Goal: Information Seeking & Learning: Understand process/instructions

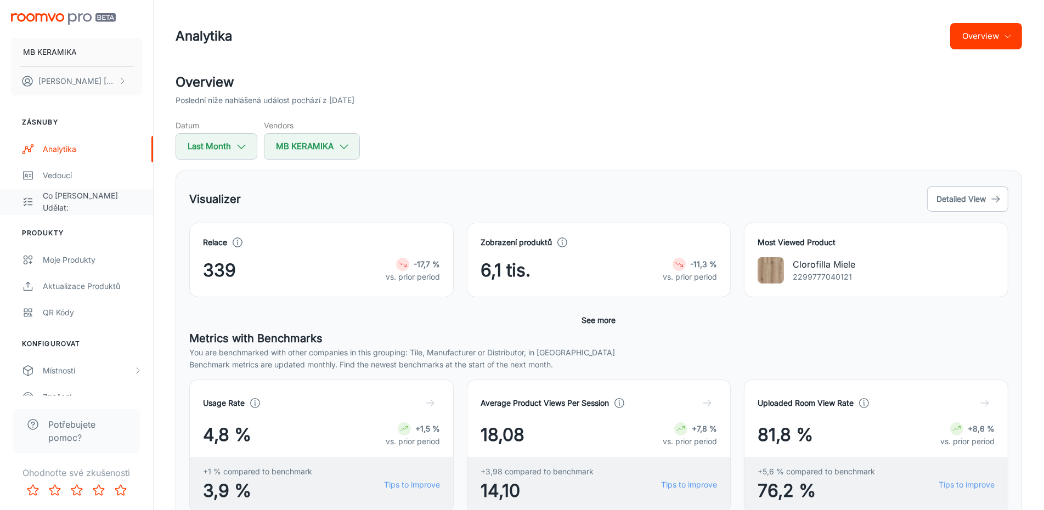
click at [63, 199] on div "Co [PERSON_NAME] udělat:" at bounding box center [92, 202] width 99 height 24
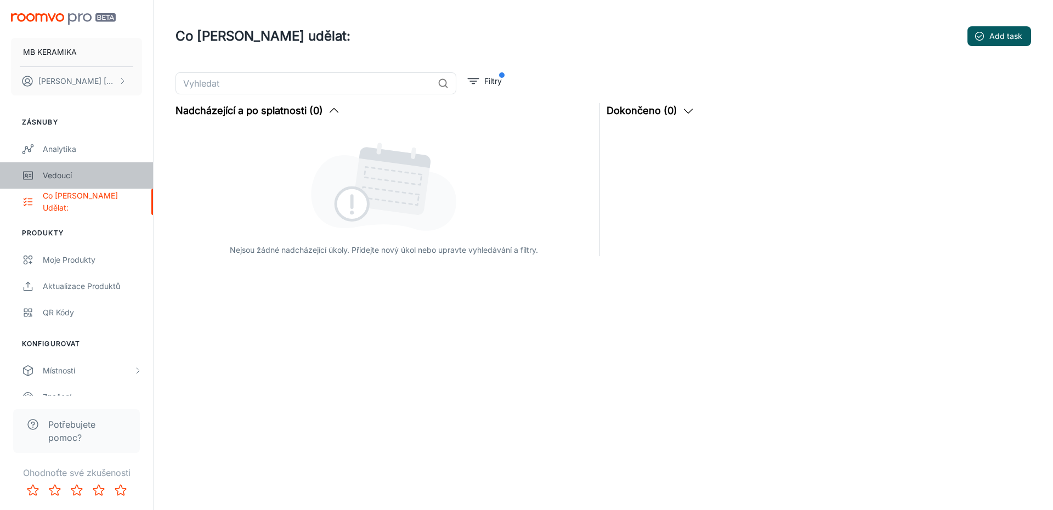
click at [49, 177] on div "Vedoucí" at bounding box center [92, 175] width 99 height 12
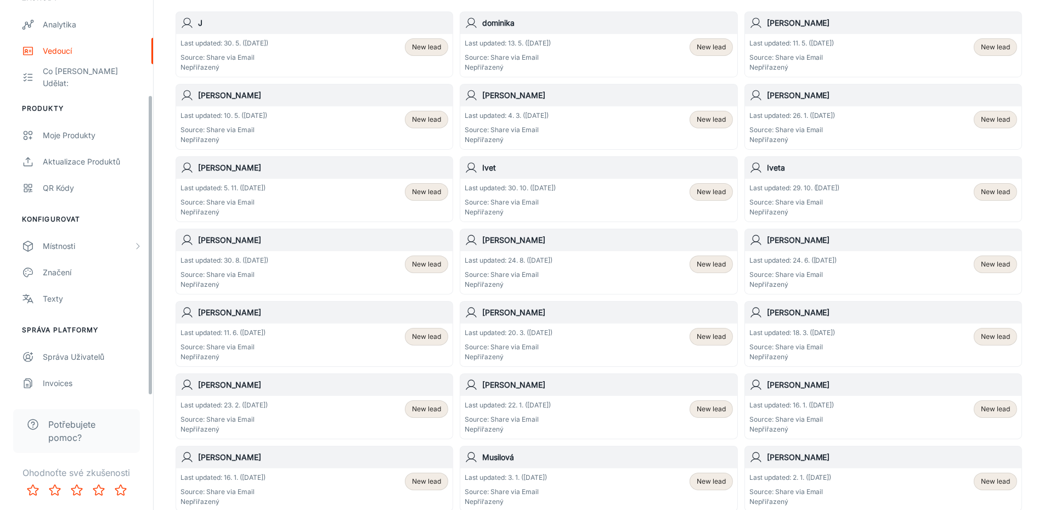
scroll to position [229, 0]
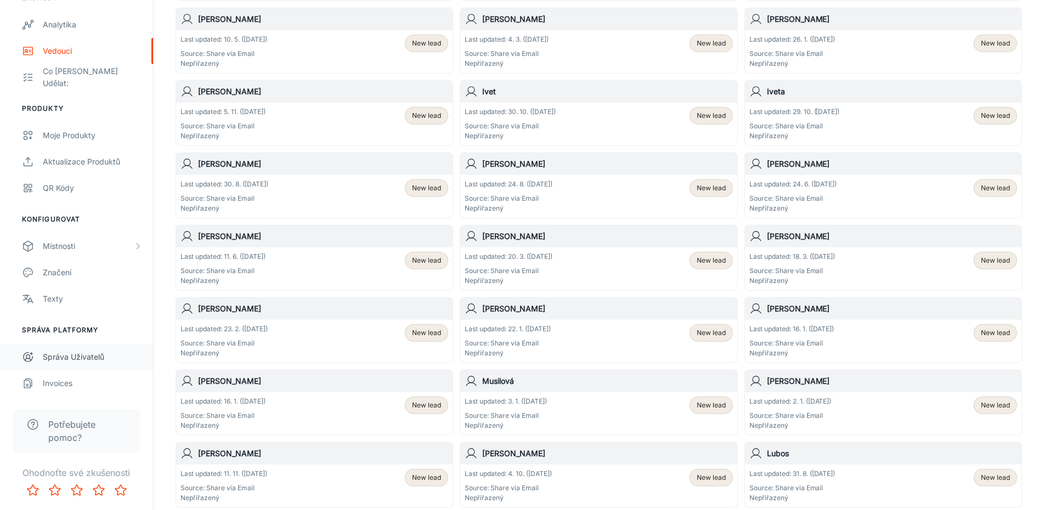
click at [80, 362] on div "Správa uživatelů" at bounding box center [92, 357] width 99 height 12
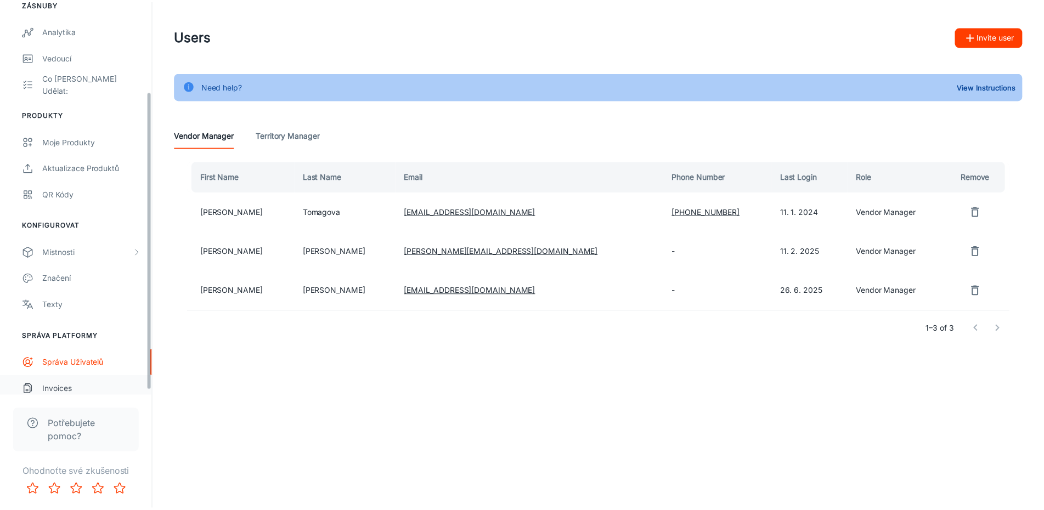
scroll to position [124, 0]
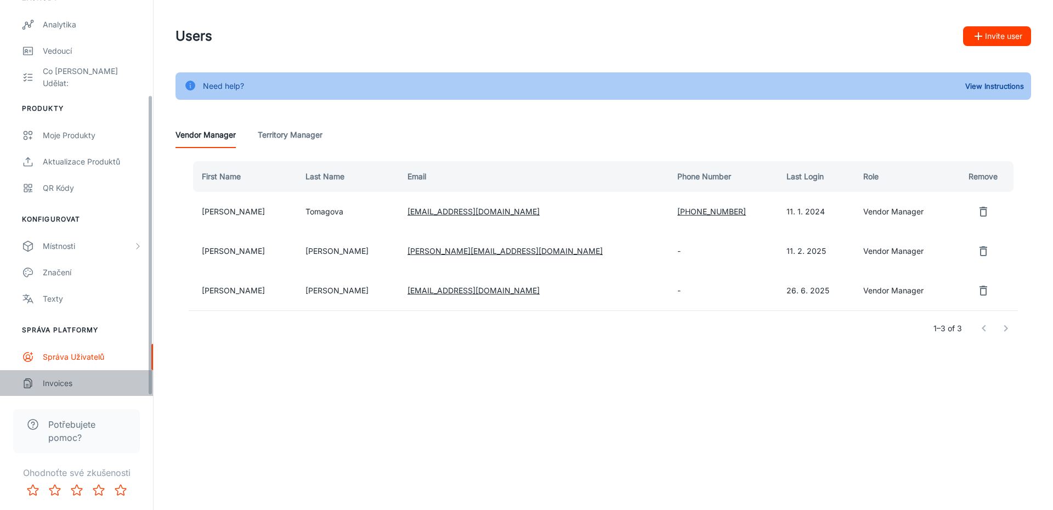
click at [63, 388] on div "Invoices" at bounding box center [92, 383] width 99 height 12
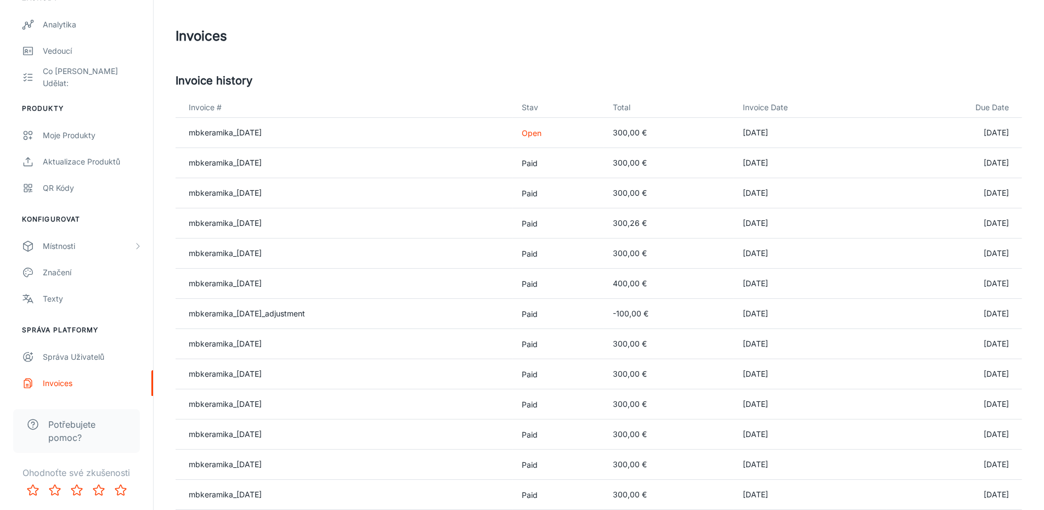
click at [548, 134] on p "Open" at bounding box center [558, 133] width 73 height 12
click at [262, 136] on link "mbkeramika_2025-07-31" at bounding box center [225, 132] width 73 height 9
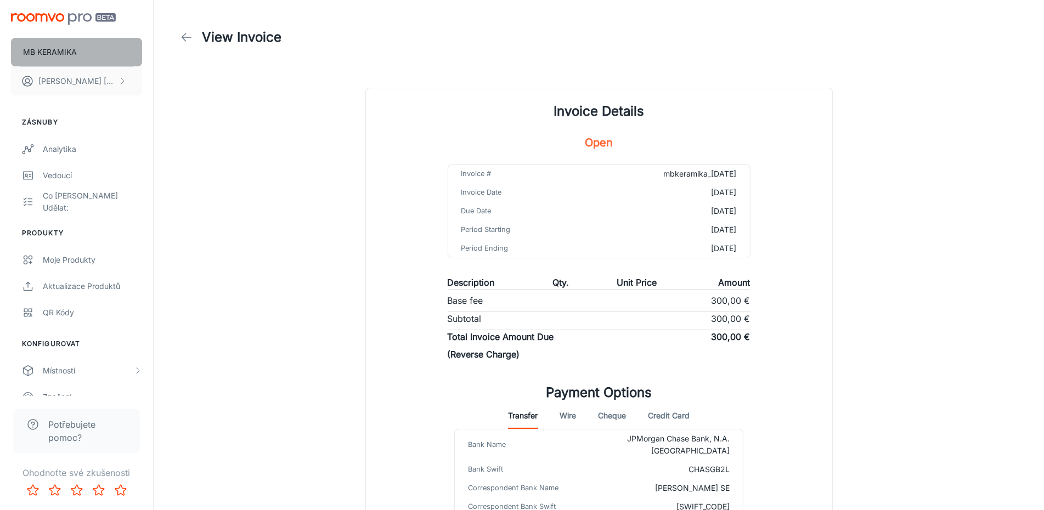
click at [42, 48] on p "MB KERAMIKA" at bounding box center [50, 52] width 54 height 12
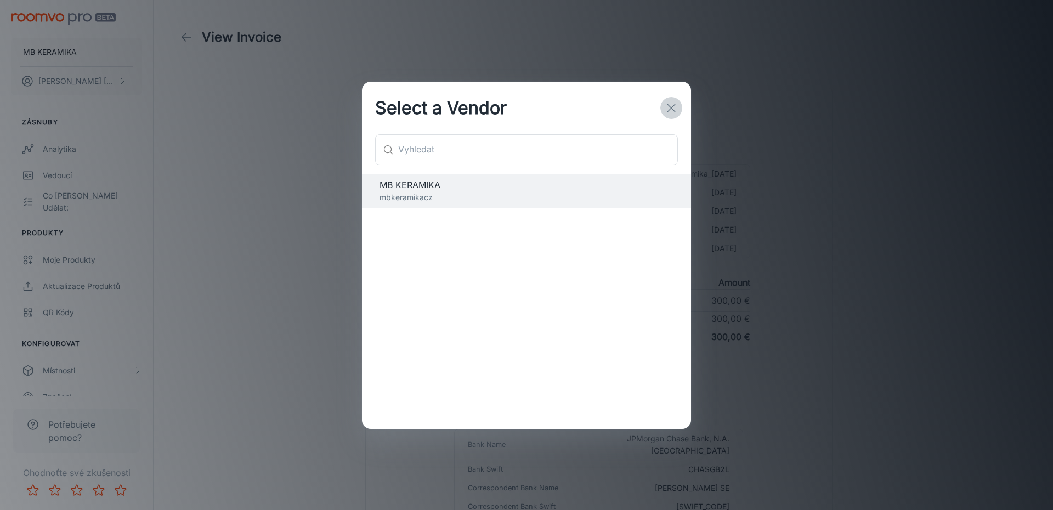
click at [673, 106] on icon "button" at bounding box center [671, 107] width 13 height 13
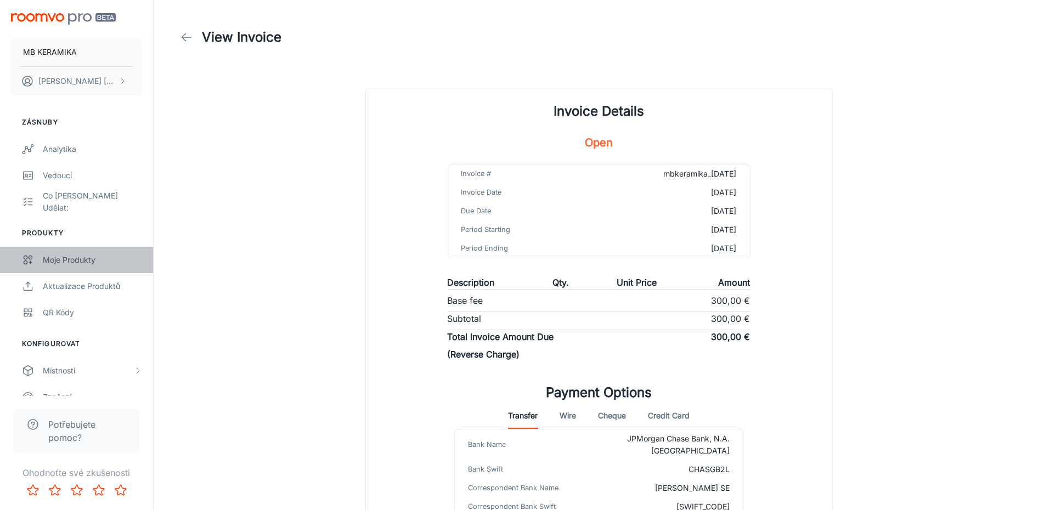
click at [84, 260] on div "Moje produkty" at bounding box center [92, 260] width 99 height 12
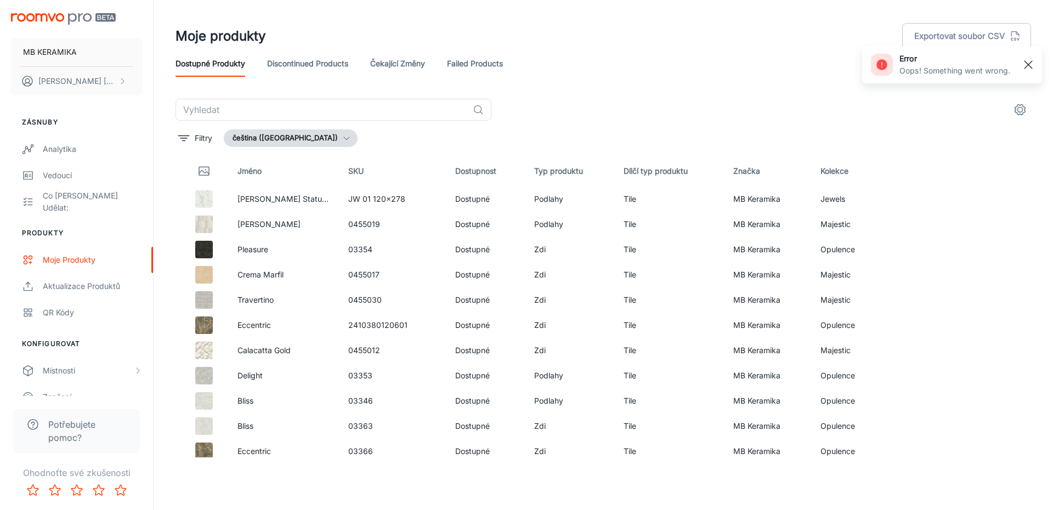
click at [1032, 70] on rect "button" at bounding box center [1028, 64] width 13 height 13
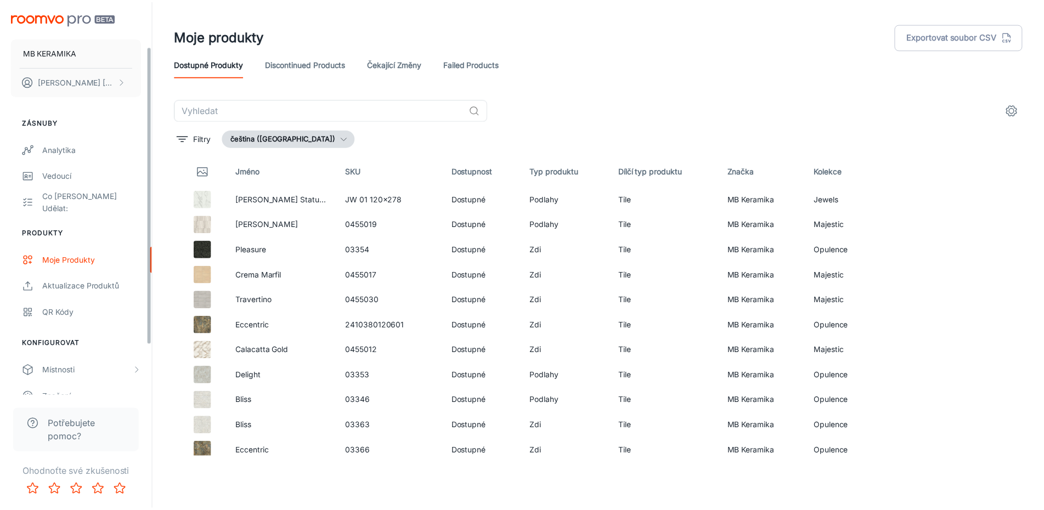
scroll to position [124, 0]
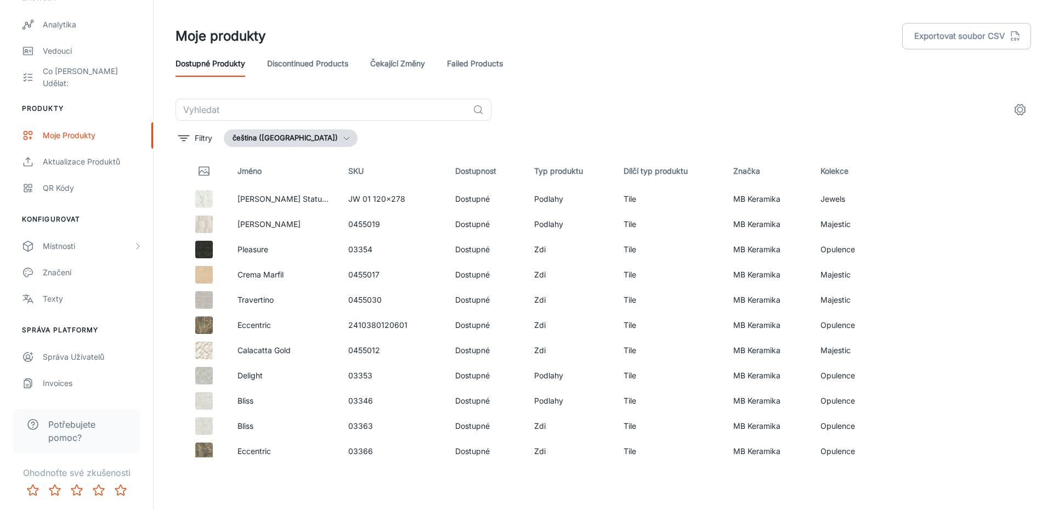
click at [59, 423] on span "Potřebujete pomoc?" at bounding box center [87, 431] width 78 height 26
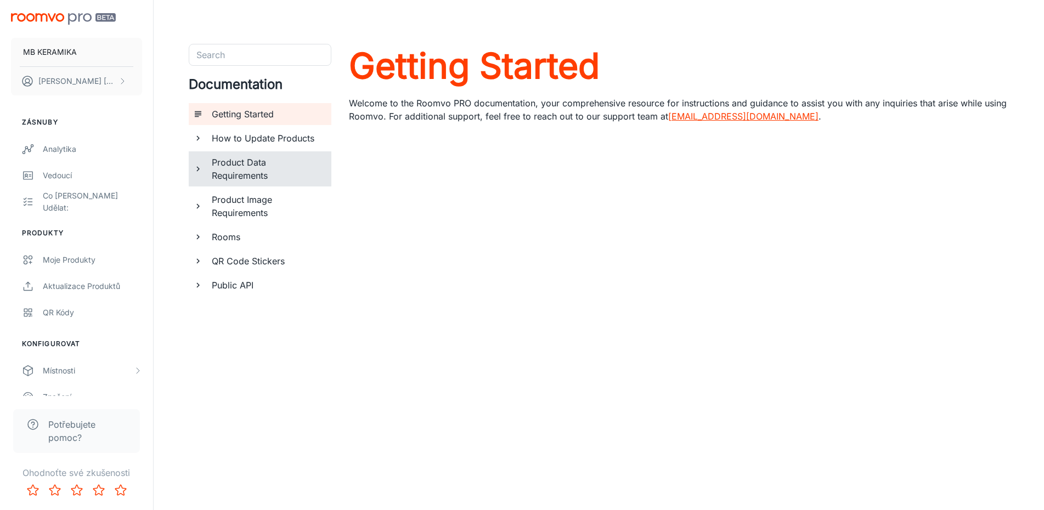
click at [208, 169] on div "Product Data Requirements" at bounding box center [267, 168] width 120 height 35
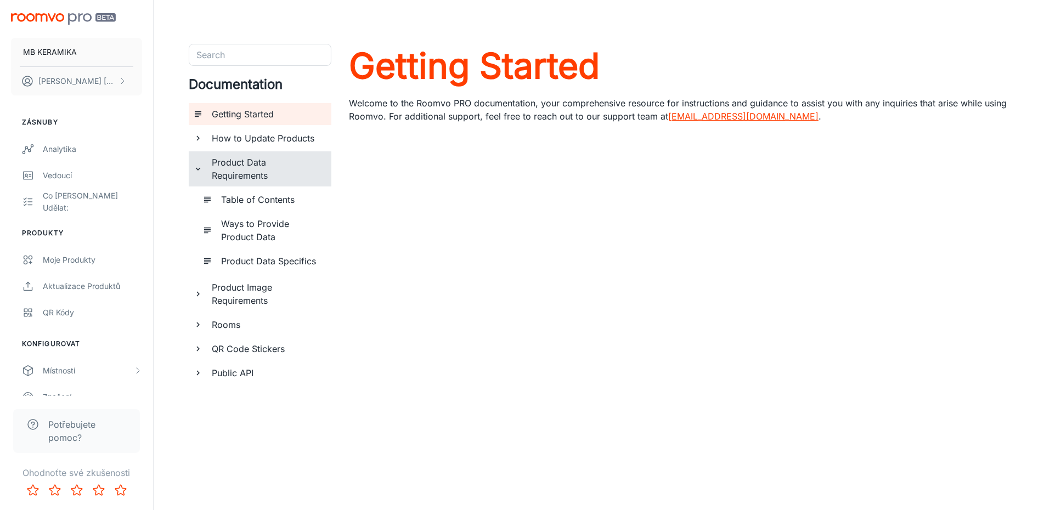
click at [195, 293] on icon "documentation page list" at bounding box center [198, 294] width 10 height 10
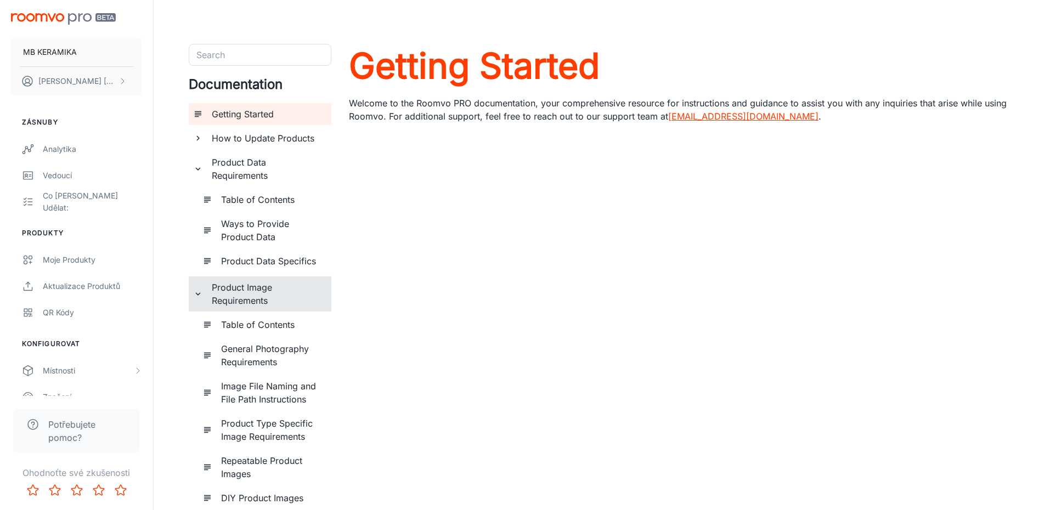
click at [223, 267] on h6 "Product Data Specifics" at bounding box center [271, 260] width 101 height 13
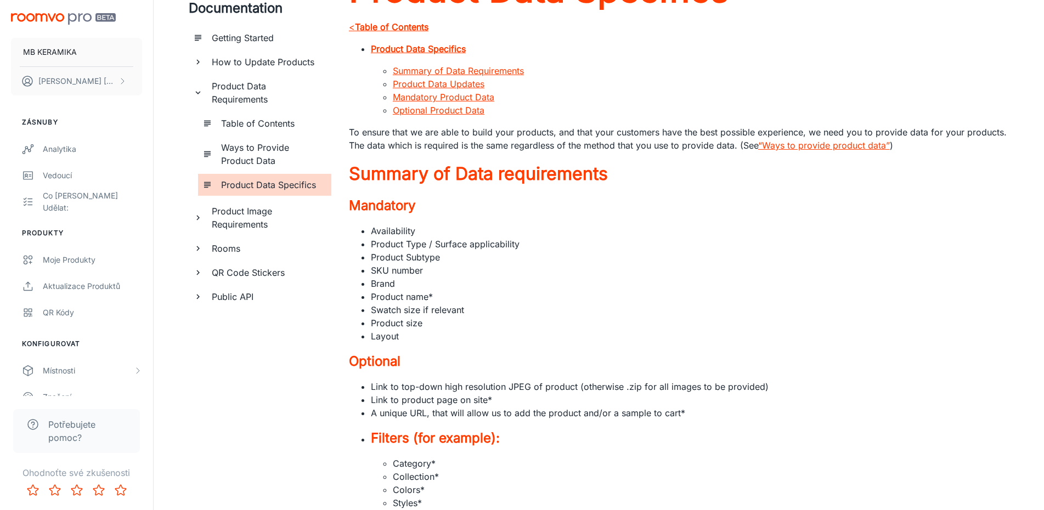
scroll to position [153, 0]
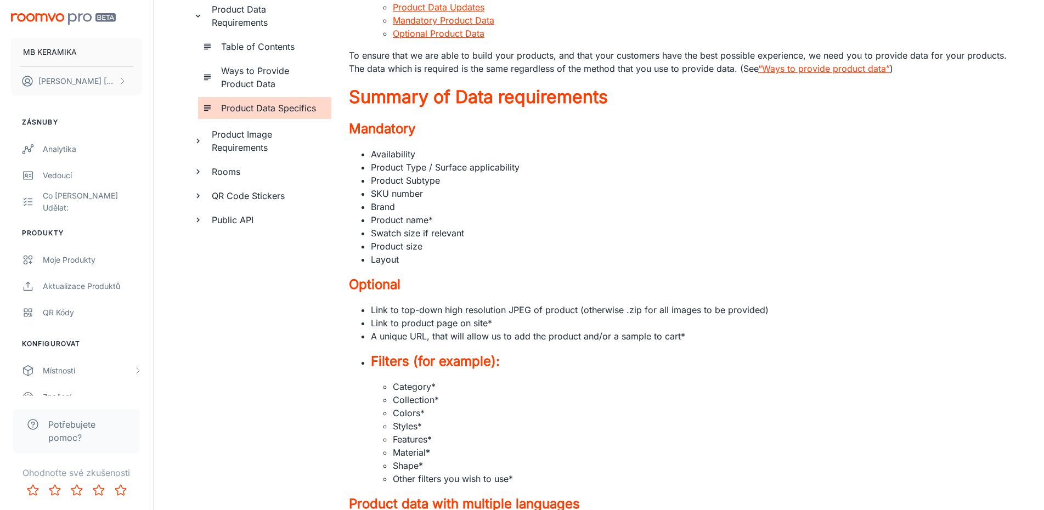
click at [380, 261] on li "Layout" at bounding box center [690, 259] width 638 height 13
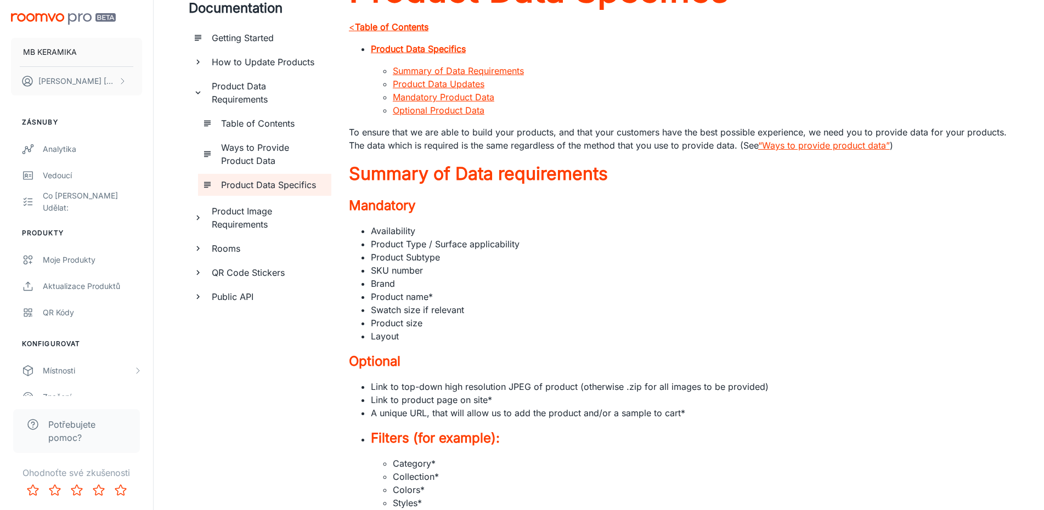
scroll to position [0, 0]
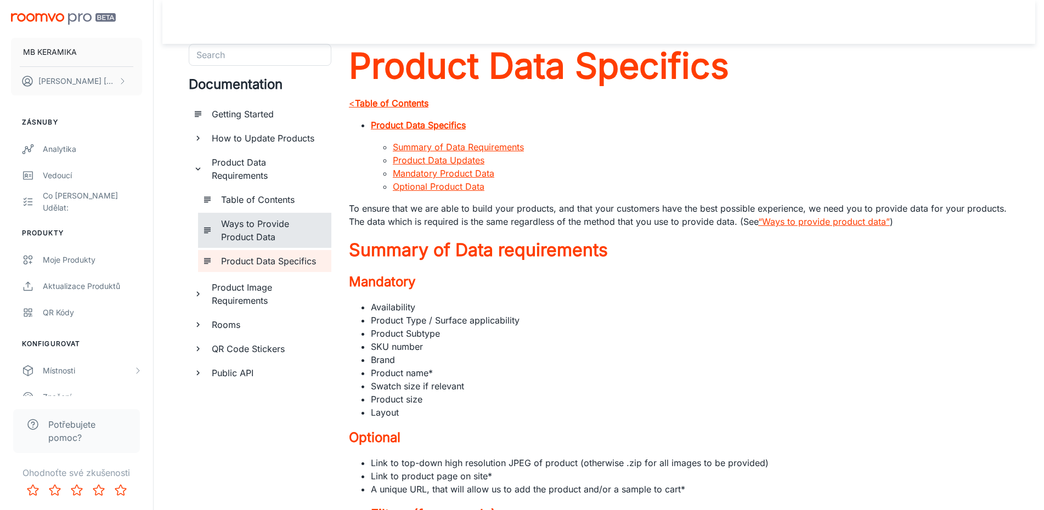
click at [263, 222] on h6 "Ways to Provide Product Data" at bounding box center [271, 230] width 101 height 26
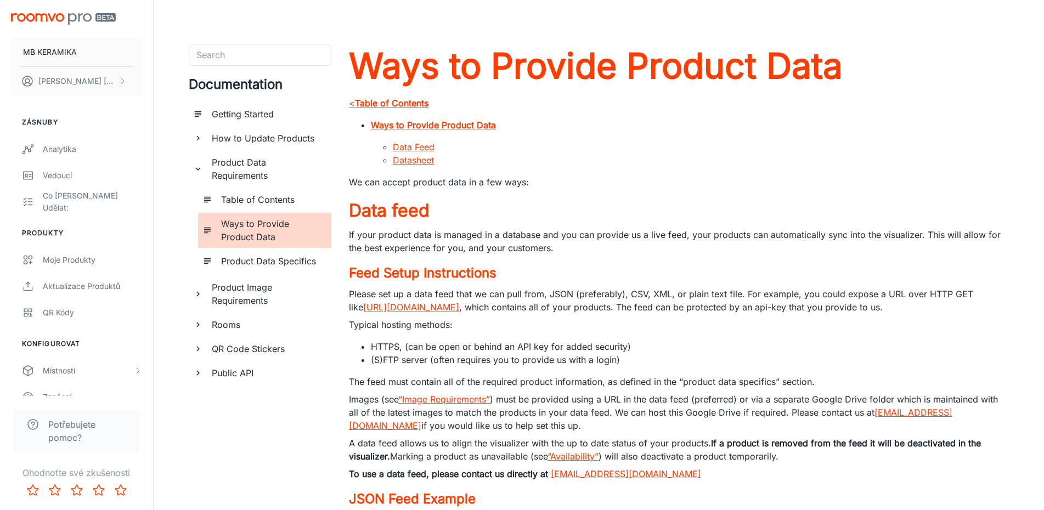
click at [227, 204] on h6 "Table of Contents" at bounding box center [271, 199] width 101 height 13
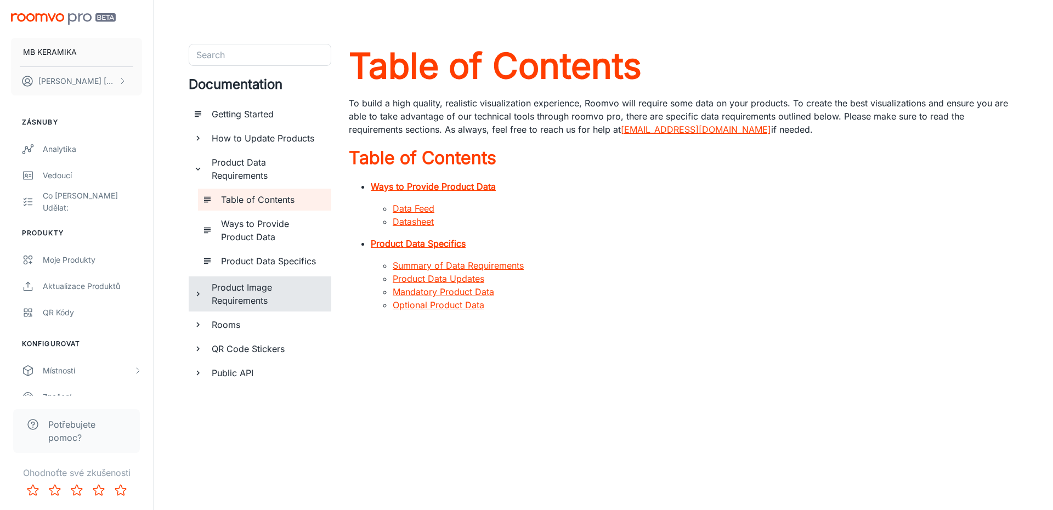
click at [192, 297] on div "Product Image Requirements" at bounding box center [260, 293] width 143 height 35
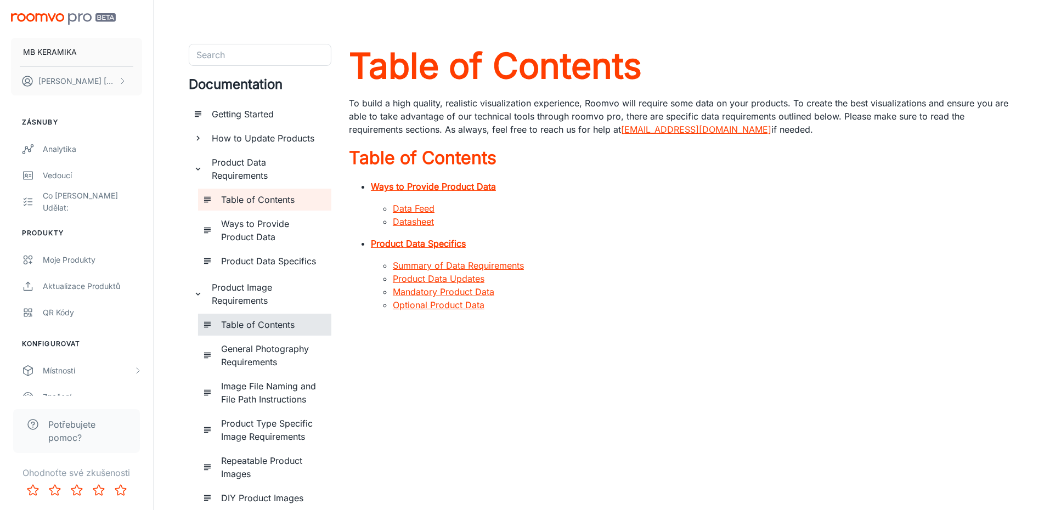
click at [269, 321] on h6 "Table of Contents" at bounding box center [271, 324] width 101 height 13
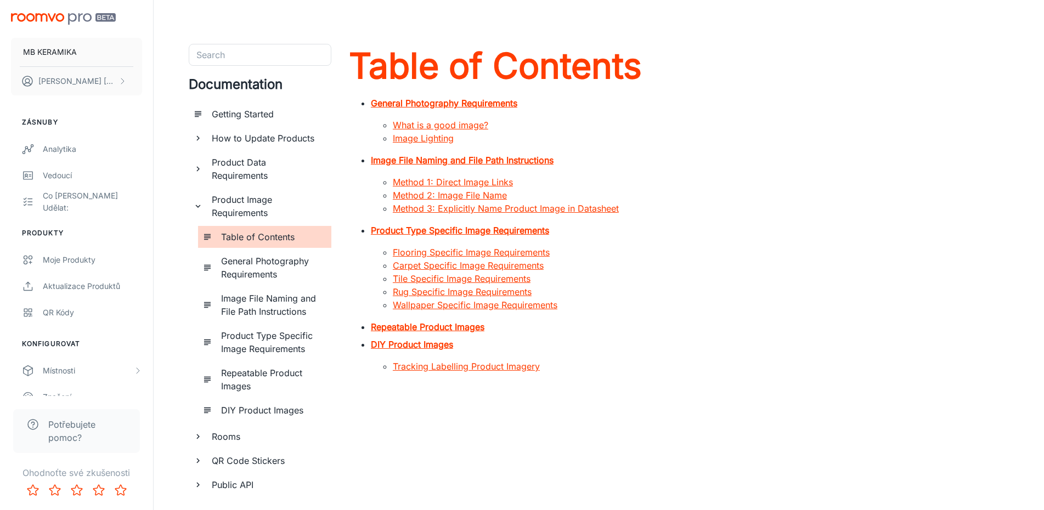
click at [456, 278] on link "Tile Specific Image Requirements" at bounding box center [462, 278] width 138 height 11
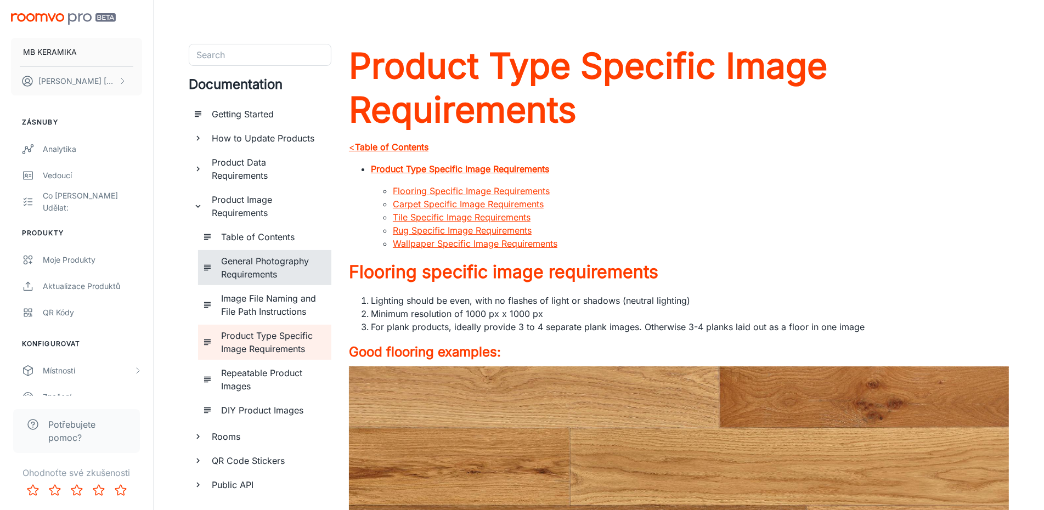
click at [218, 269] on div "General Photography Requirements" at bounding box center [272, 267] width 110 height 35
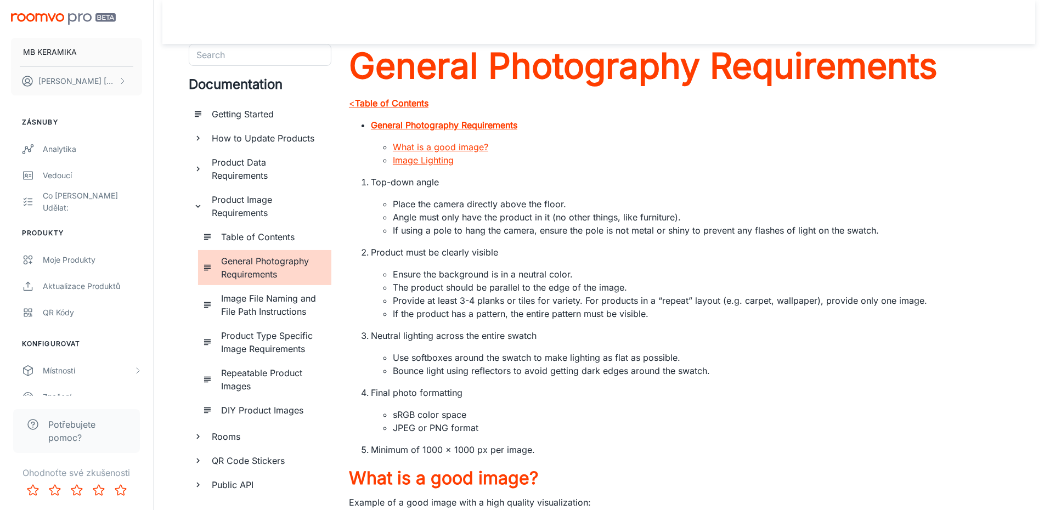
scroll to position [76, 0]
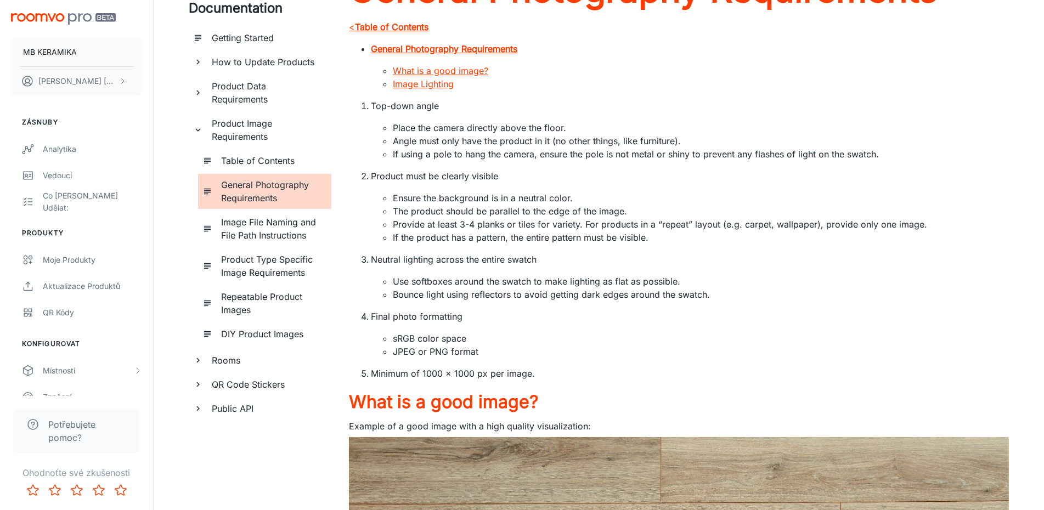
click at [195, 356] on icon "documentation page list" at bounding box center [198, 360] width 10 height 10
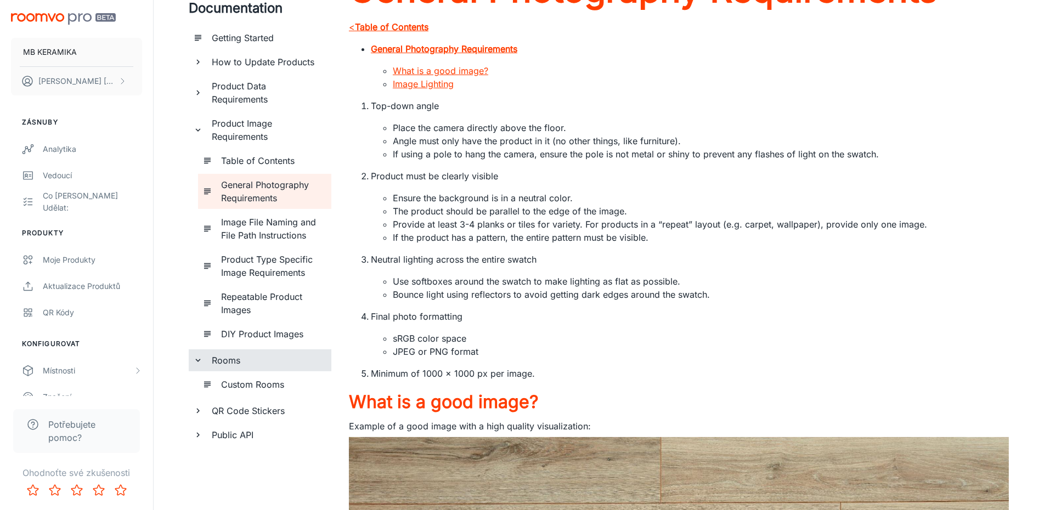
click at [195, 356] on icon "documentation page list" at bounding box center [198, 360] width 10 height 10
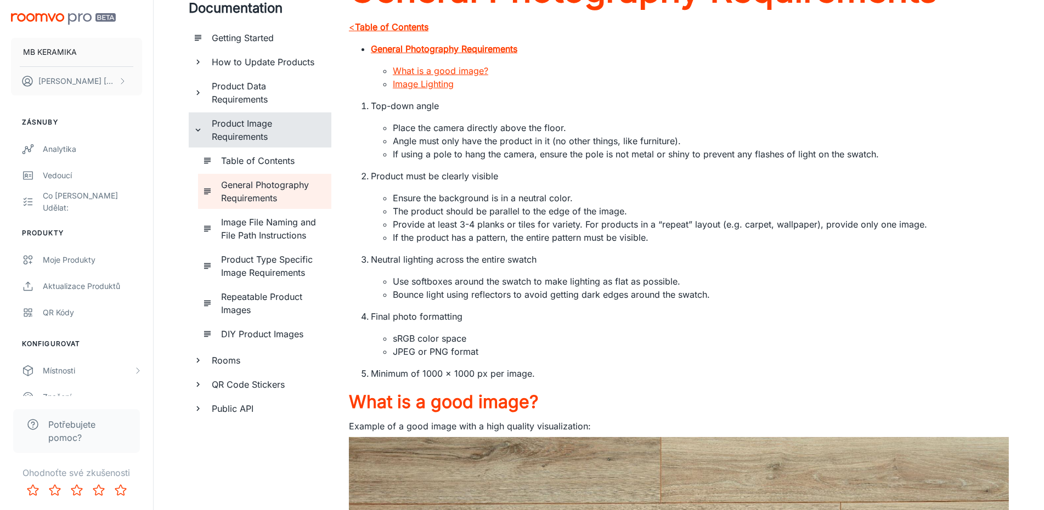
click at [200, 136] on div "Product Image Requirements" at bounding box center [260, 129] width 143 height 35
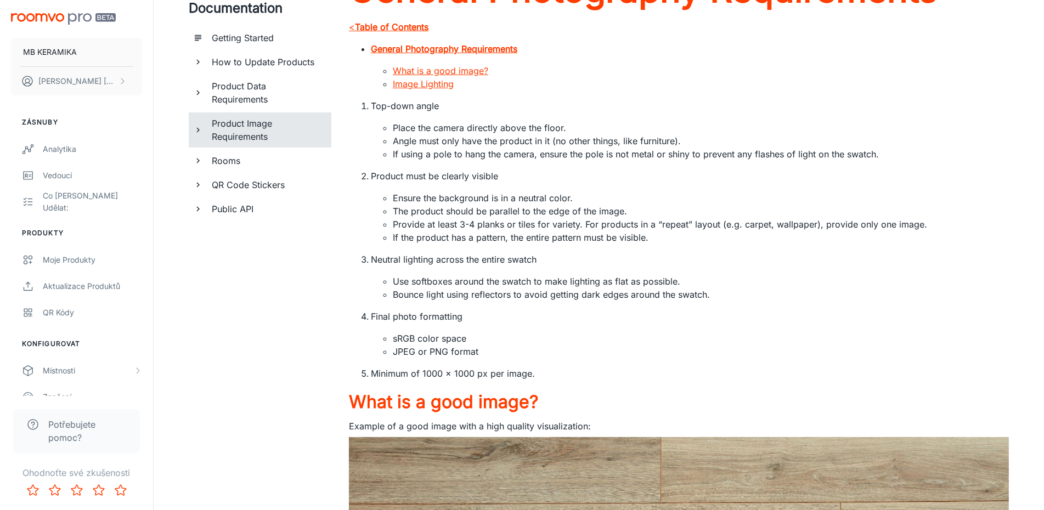
click at [200, 93] on icon "documentation page list" at bounding box center [198, 93] width 10 height 10
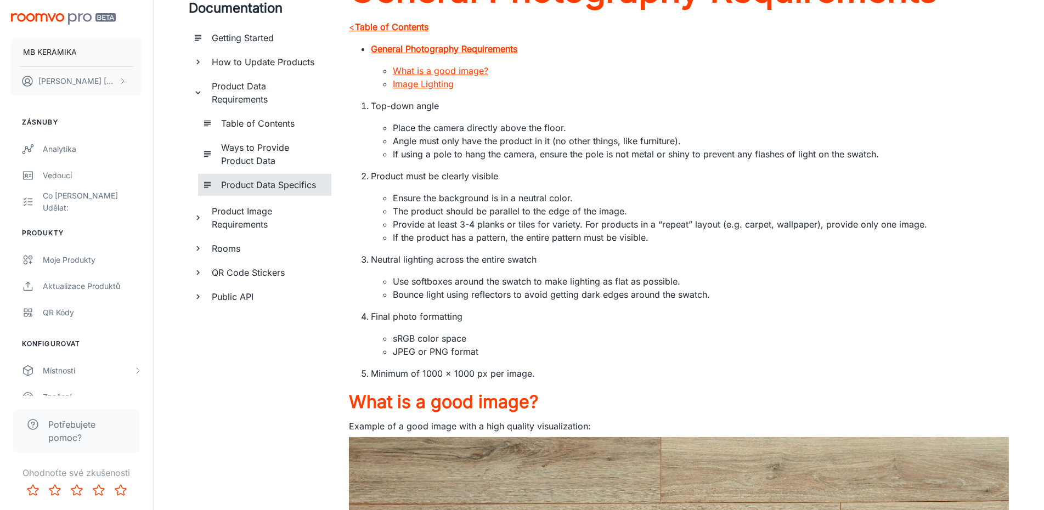
click at [233, 185] on h6 "Product Data Specifics" at bounding box center [271, 184] width 101 height 13
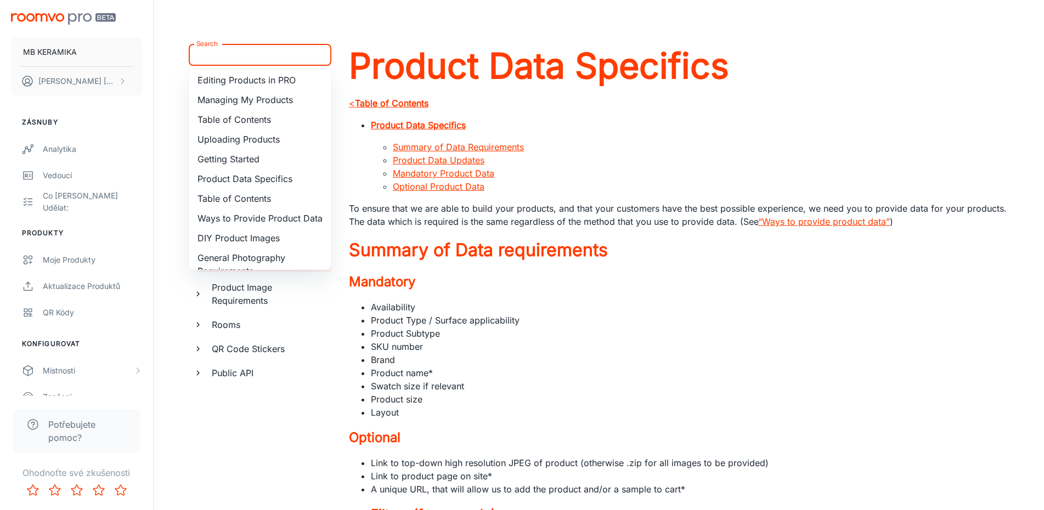
click at [246, 58] on input "Search" at bounding box center [251, 54] width 118 height 15
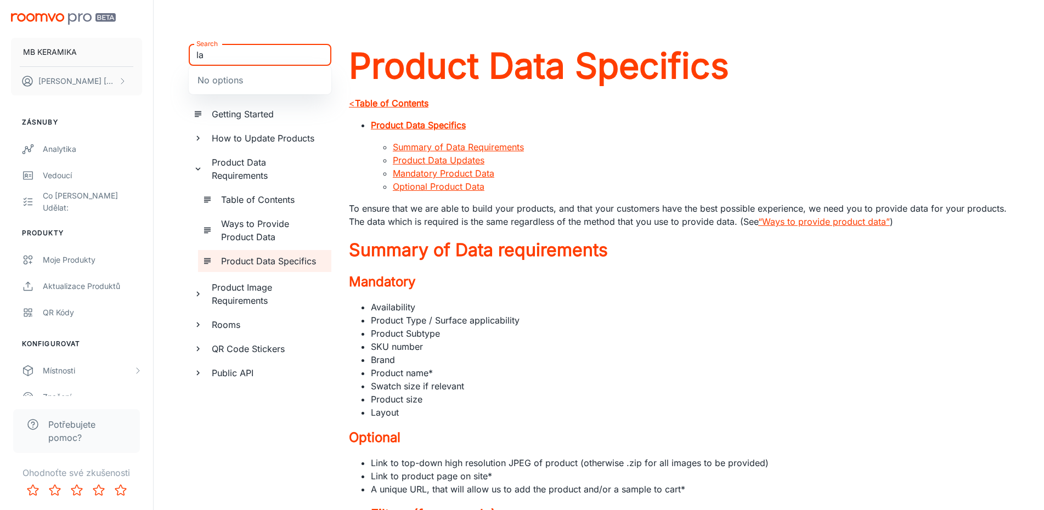
type input "l"
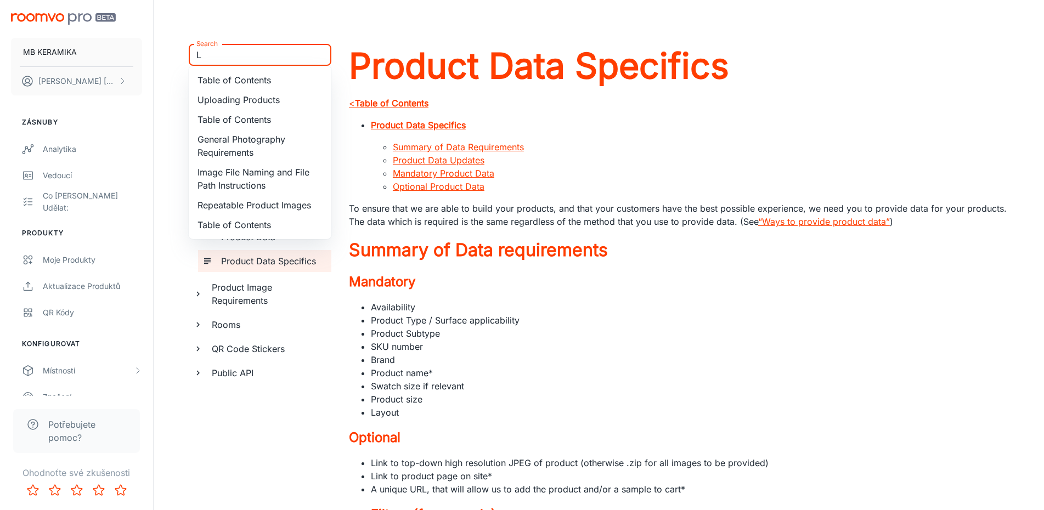
scroll to position [153, 0]
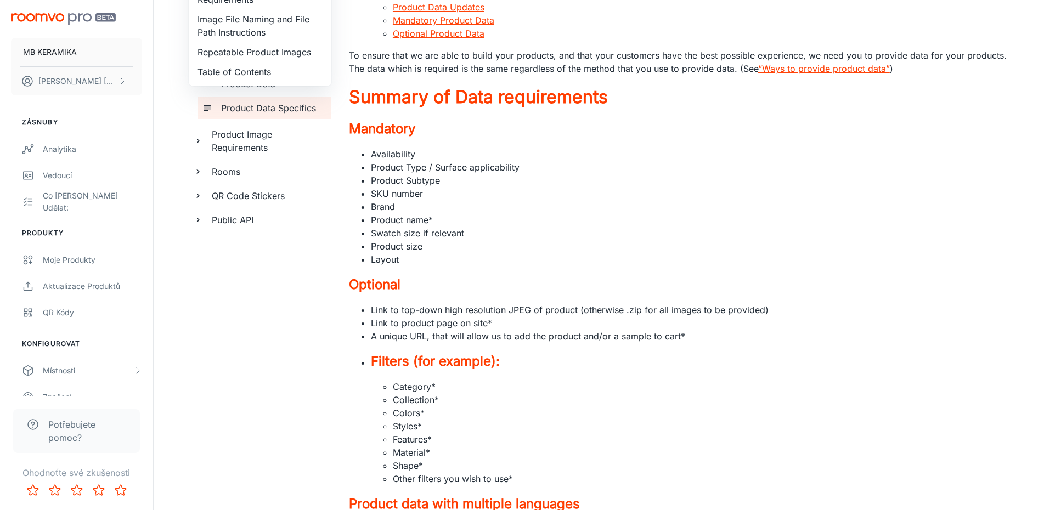
type input "L"
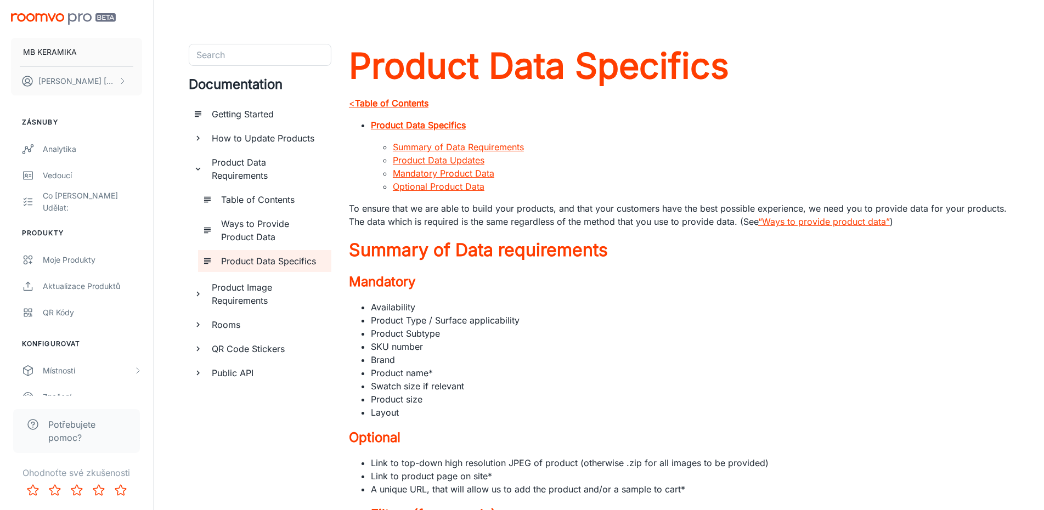
click at [390, 102] on strong "Table of Contents" at bounding box center [391, 103] width 73 height 11
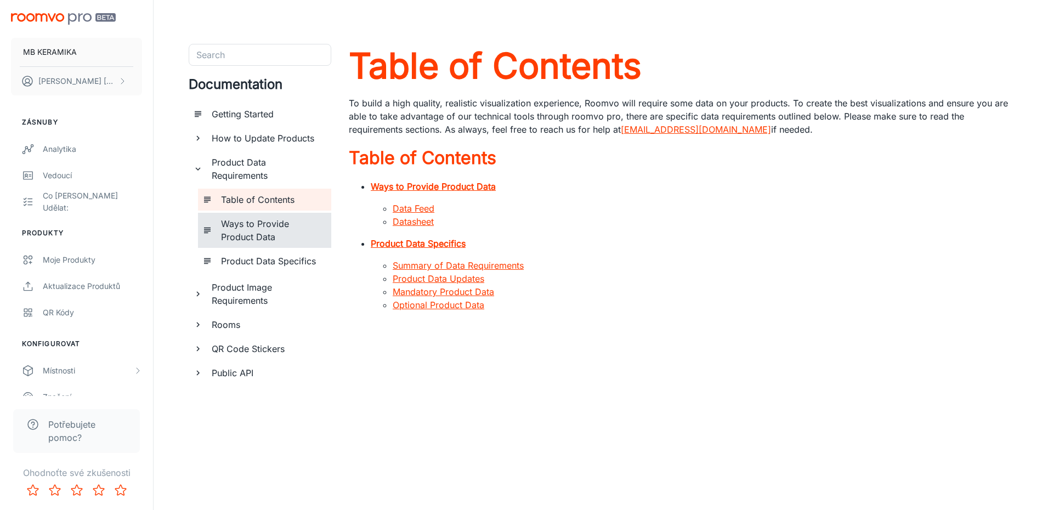
click at [206, 228] on icon "documentation page list" at bounding box center [207, 230] width 10 height 10
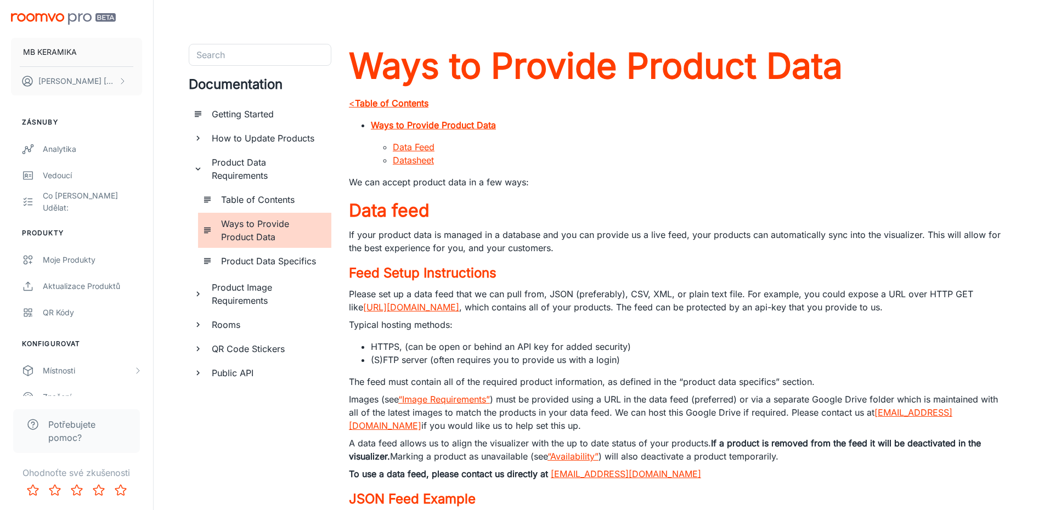
click at [212, 263] on div "Product Data Specifics" at bounding box center [264, 261] width 133 height 22
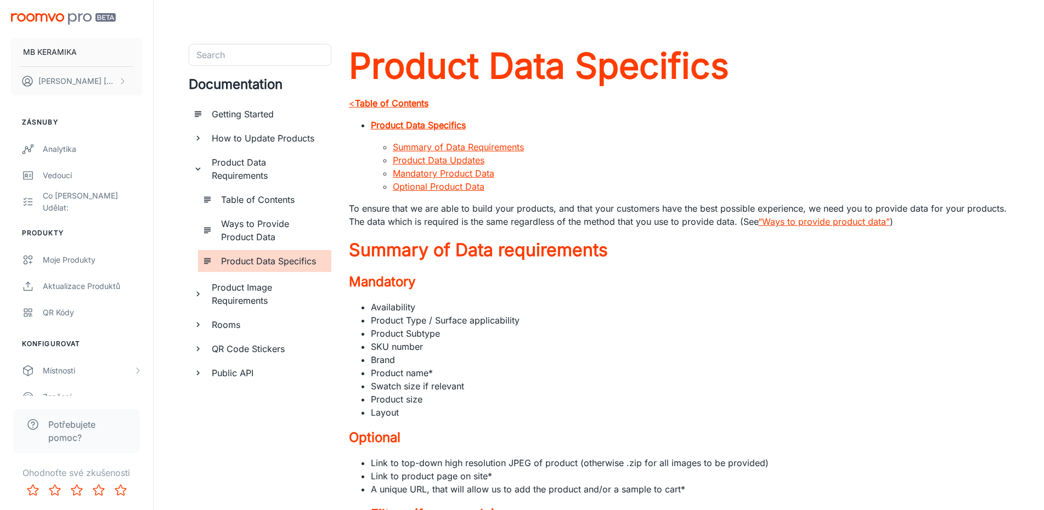
click at [415, 175] on link "Mandatory Product Data" at bounding box center [443, 173] width 101 height 11
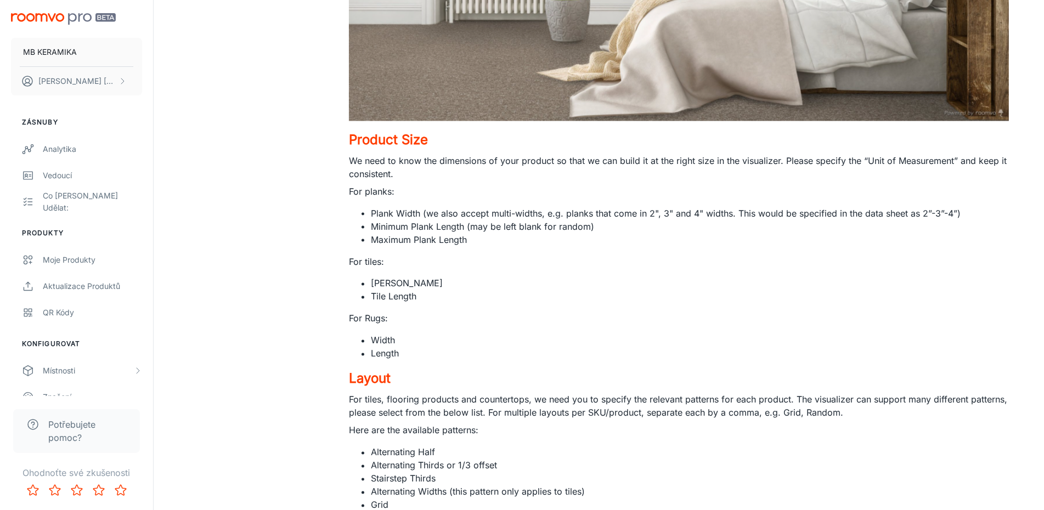
scroll to position [2564, 0]
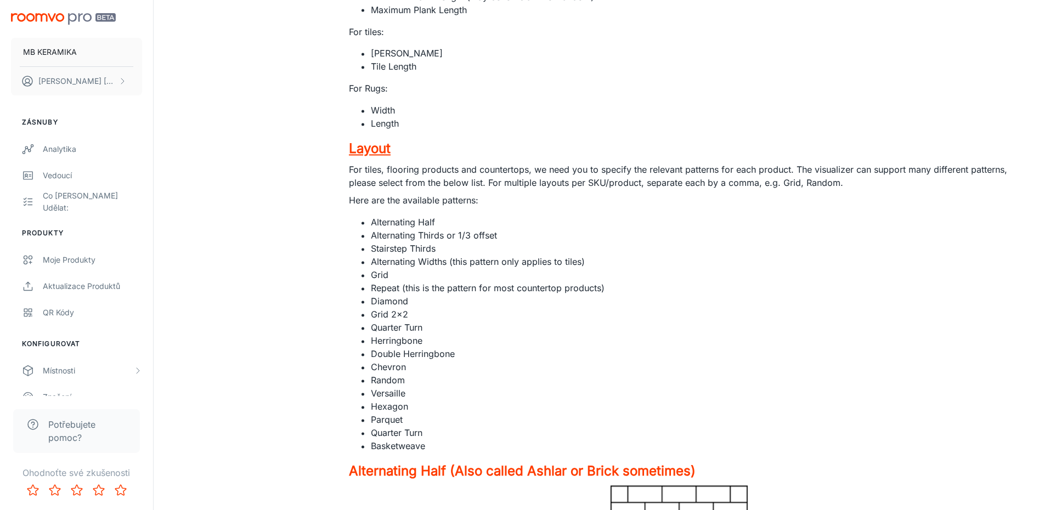
click at [383, 151] on h4 "Layout" at bounding box center [679, 149] width 660 height 20
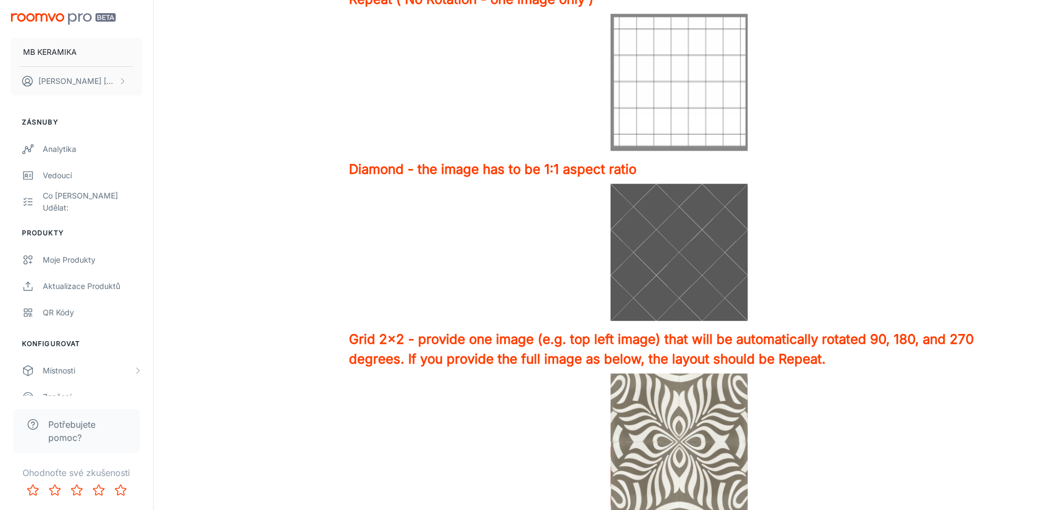
scroll to position [3962, 0]
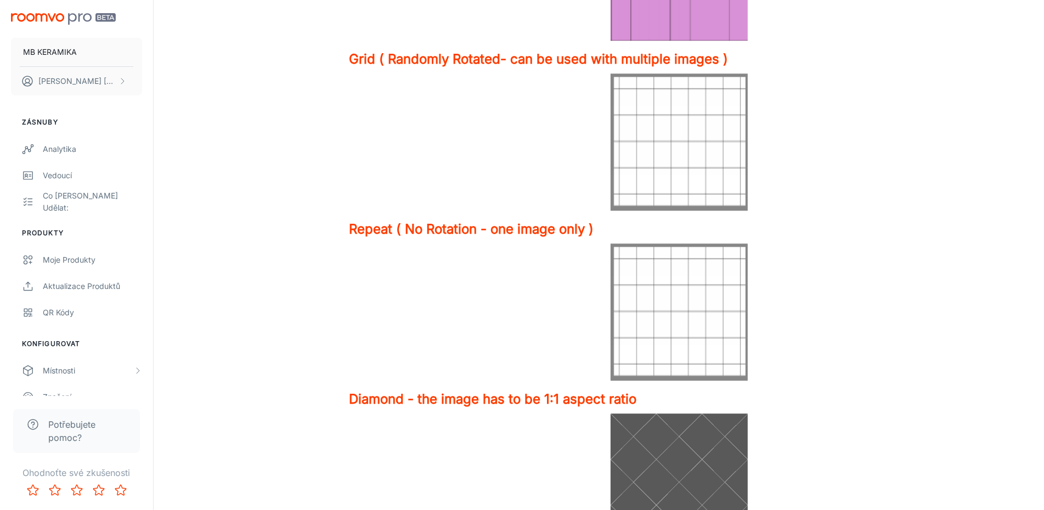
scroll to position [3809, 0]
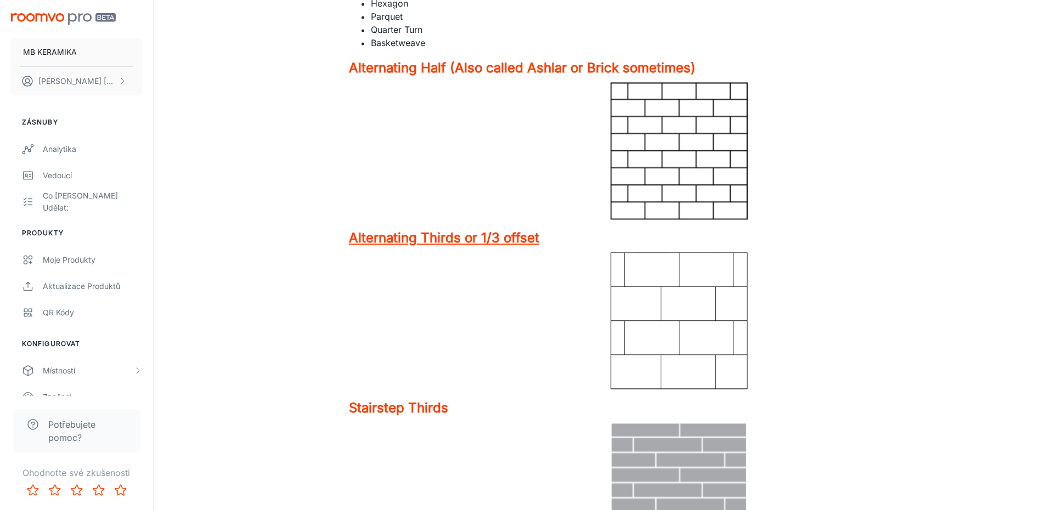
scroll to position [2891, 0]
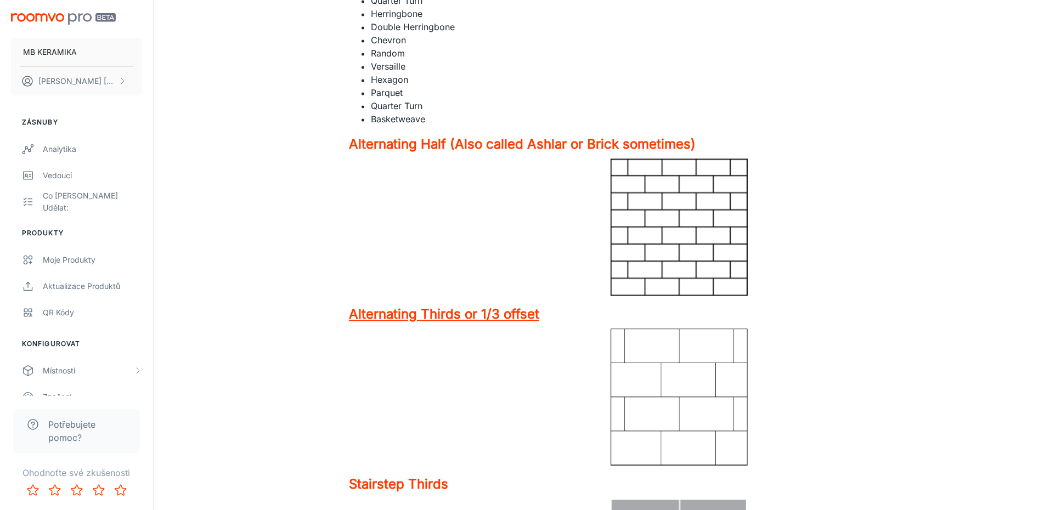
click at [496, 317] on h4 "Alternating Thirds or 1/3 offset" at bounding box center [679, 314] width 660 height 20
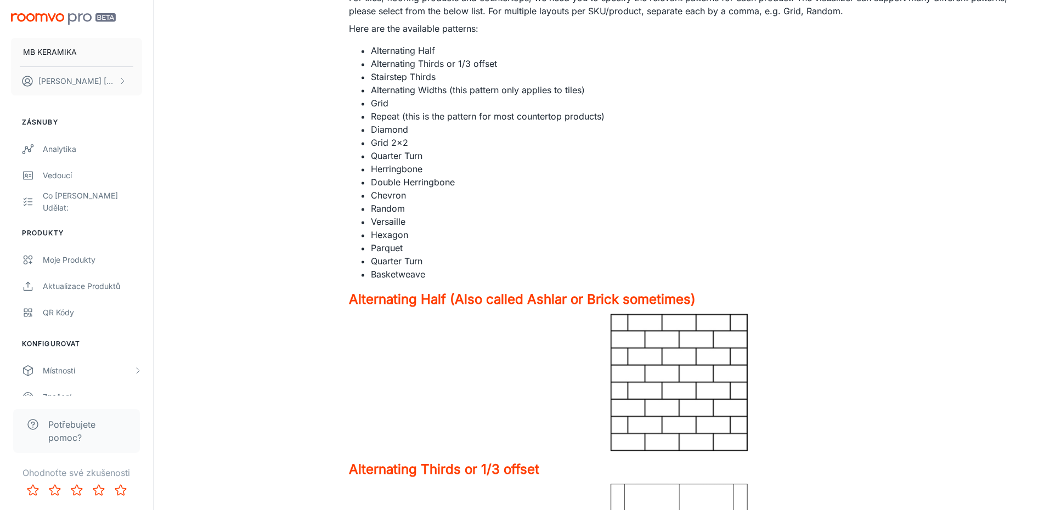
scroll to position [2813, 0]
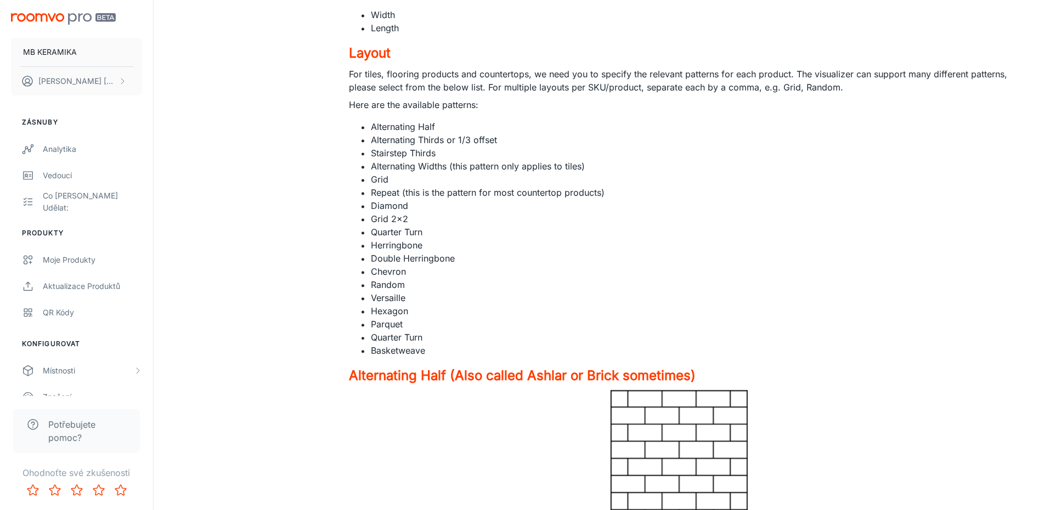
scroll to position [2736, 0]
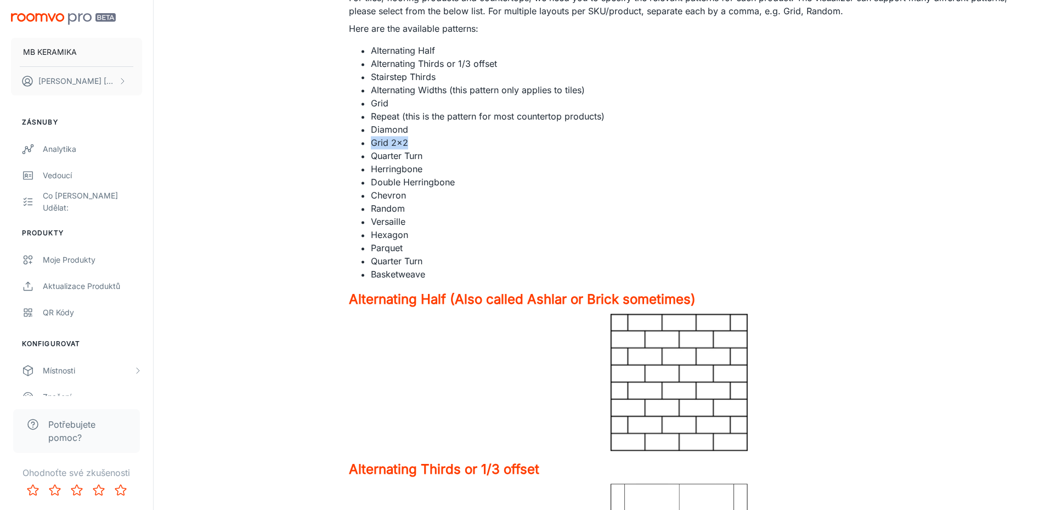
drag, startPoint x: 371, startPoint y: 140, endPoint x: 409, endPoint y: 144, distance: 38.0
click at [409, 144] on li "Grid 2x2" at bounding box center [690, 142] width 638 height 13
drag, startPoint x: 409, startPoint y: 144, endPoint x: 388, endPoint y: 145, distance: 20.9
copy li "Grid 2x2"
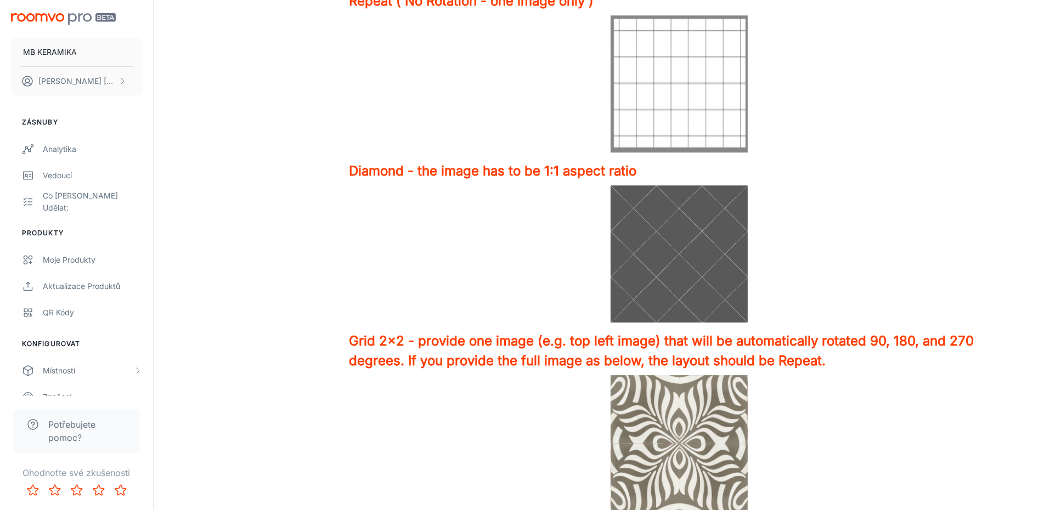
scroll to position [3960, 0]
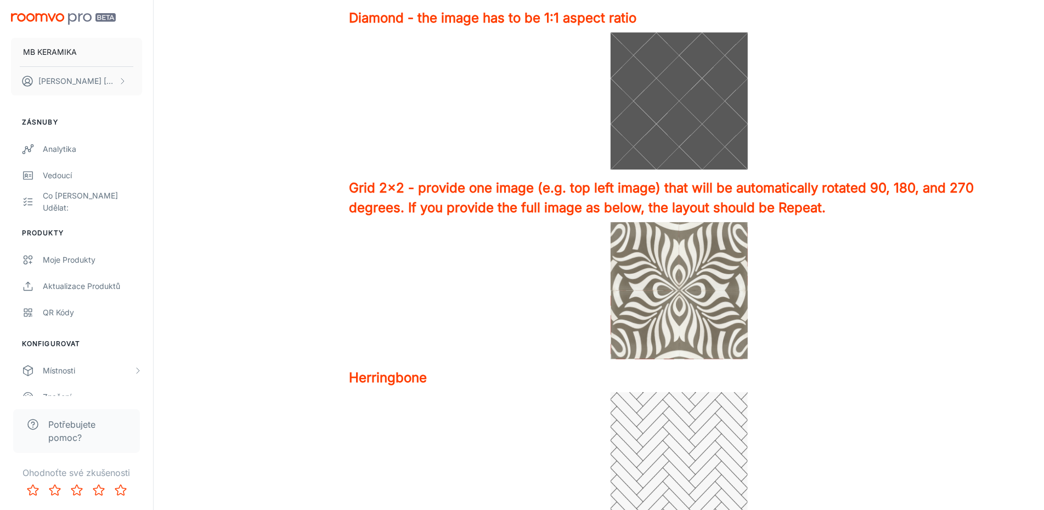
scroll to position [4113, 0]
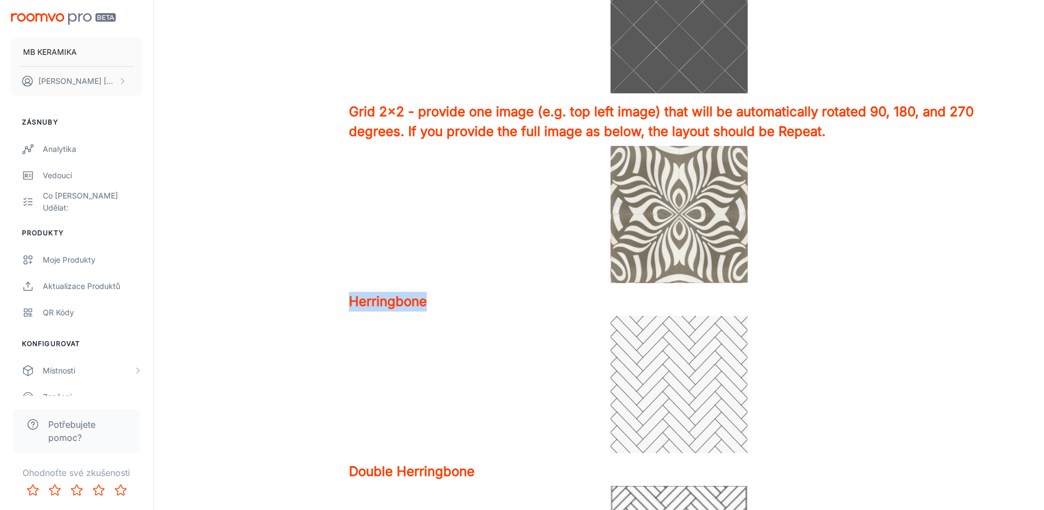
drag, startPoint x: 341, startPoint y: 304, endPoint x: 431, endPoint y: 311, distance: 90.2
copy h4 "Herringbone"
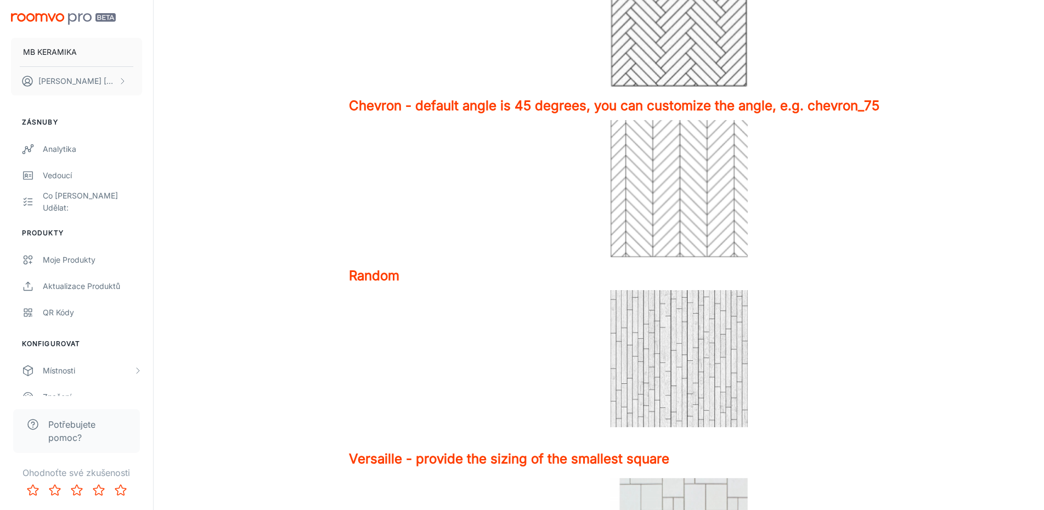
scroll to position [4573, 0]
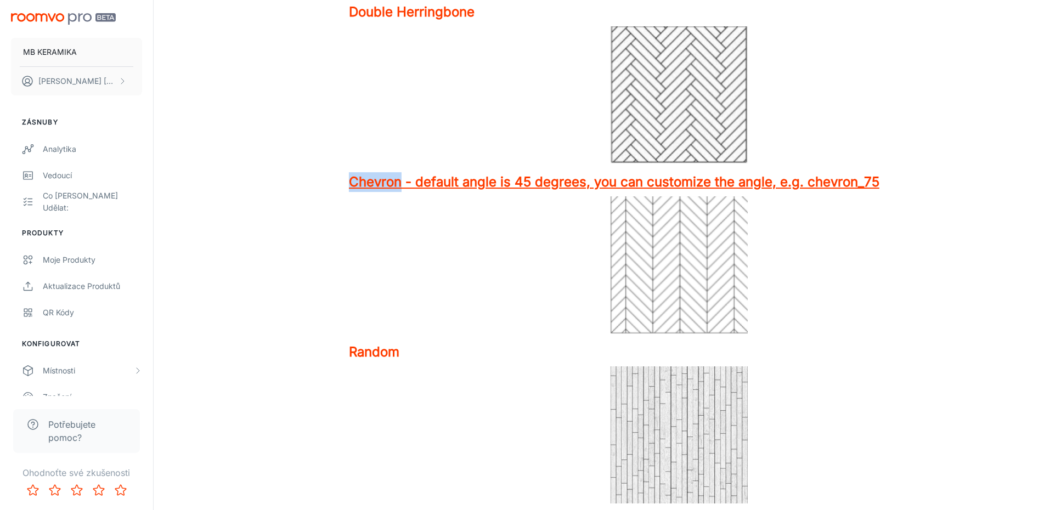
drag, startPoint x: 341, startPoint y: 180, endPoint x: 400, endPoint y: 186, distance: 59.5
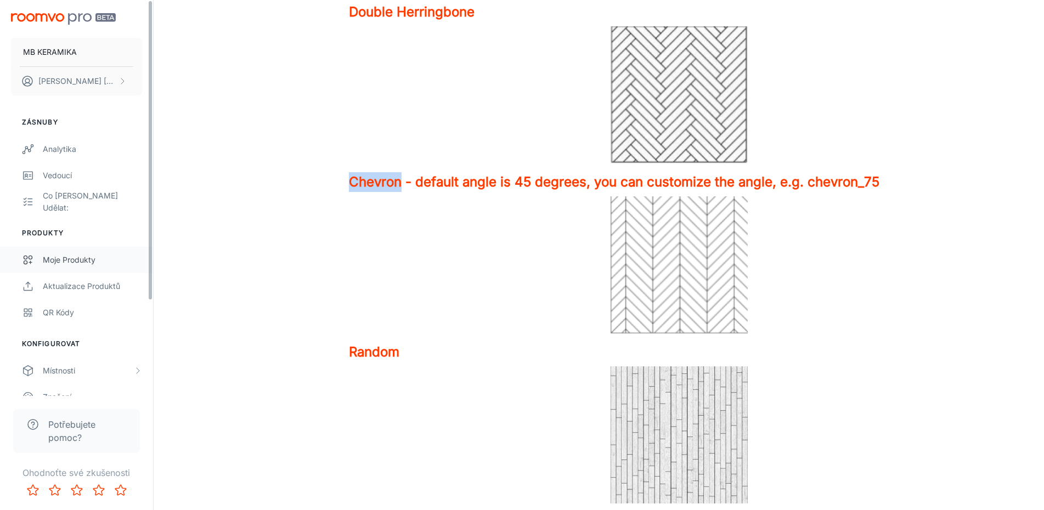
copy h4 "Chevron"
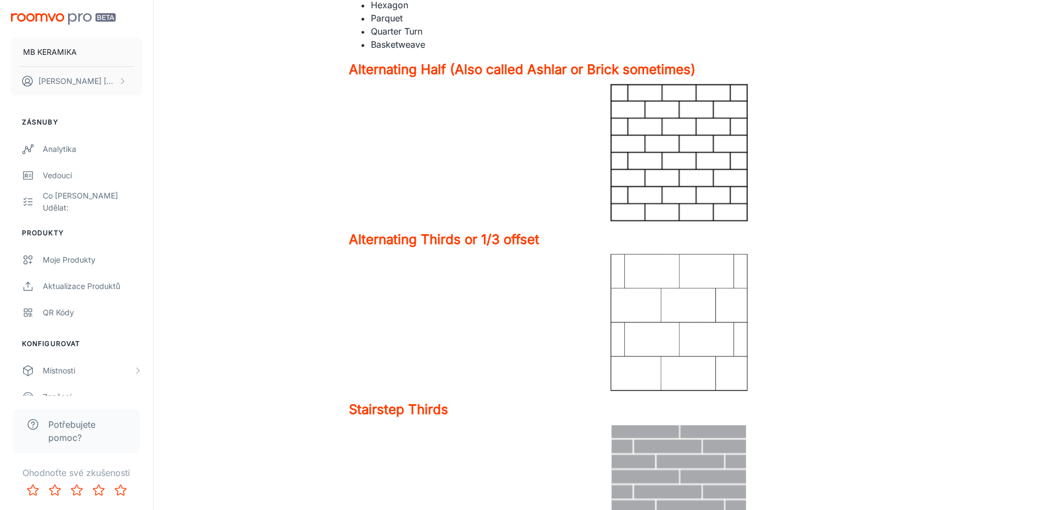
scroll to position [2736, 0]
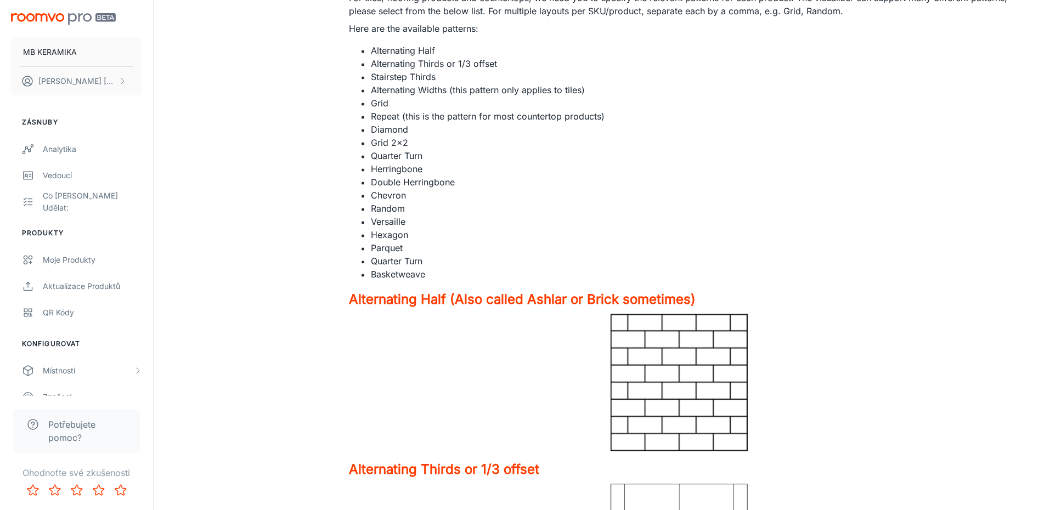
drag, startPoint x: 370, startPoint y: 76, endPoint x: 441, endPoint y: 78, distance: 71.9
click at [441, 78] on ul "Alternating Half Alternating Thirds or 1/3 offset Stairstep Thirds Alternating …" at bounding box center [679, 162] width 660 height 237
drag, startPoint x: 441, startPoint y: 78, endPoint x: 425, endPoint y: 78, distance: 16.5
copy li "Stairstep Thirds"
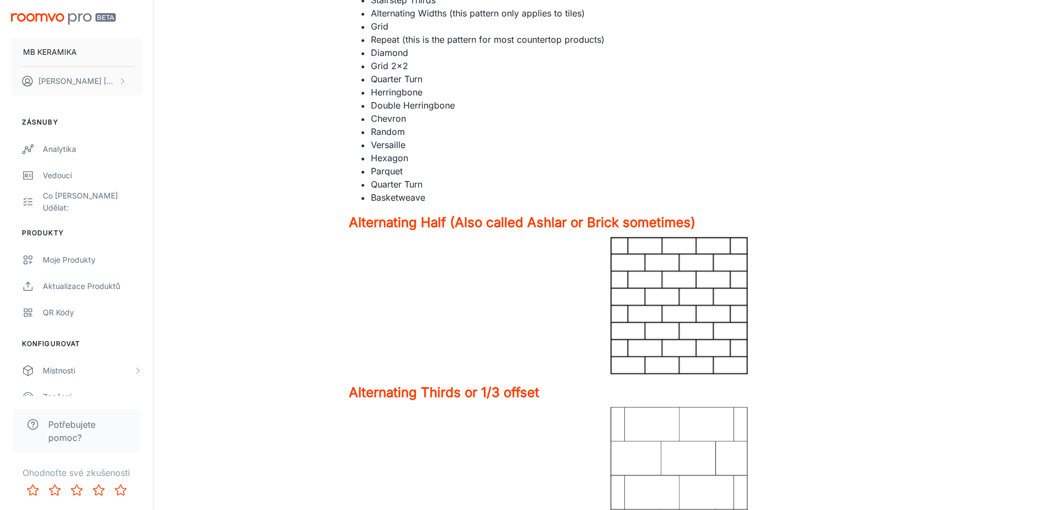
scroll to position [2966, 0]
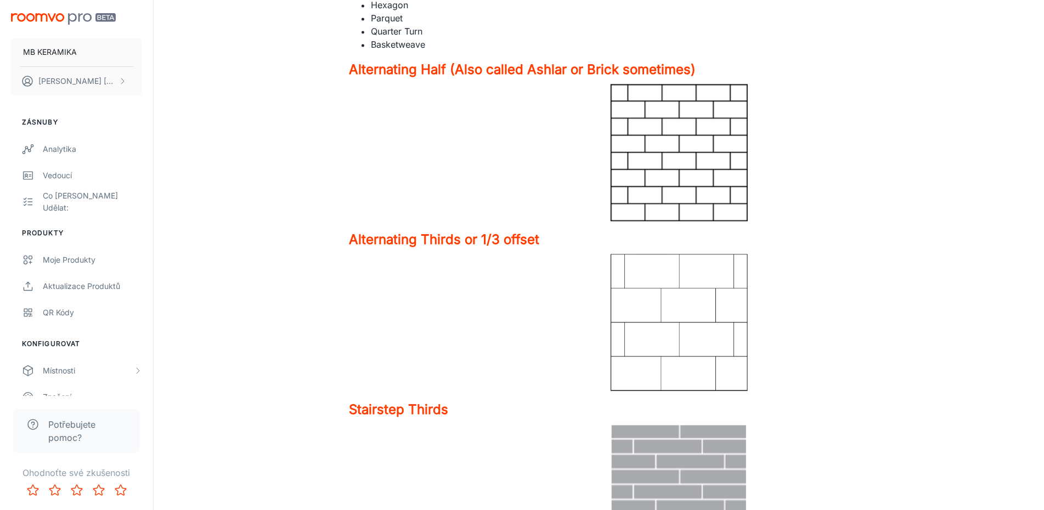
click at [347, 315] on div "Search Search Documentation Getting Started How to Update Products Product Data…" at bounding box center [599, 418] width 820 height 6681
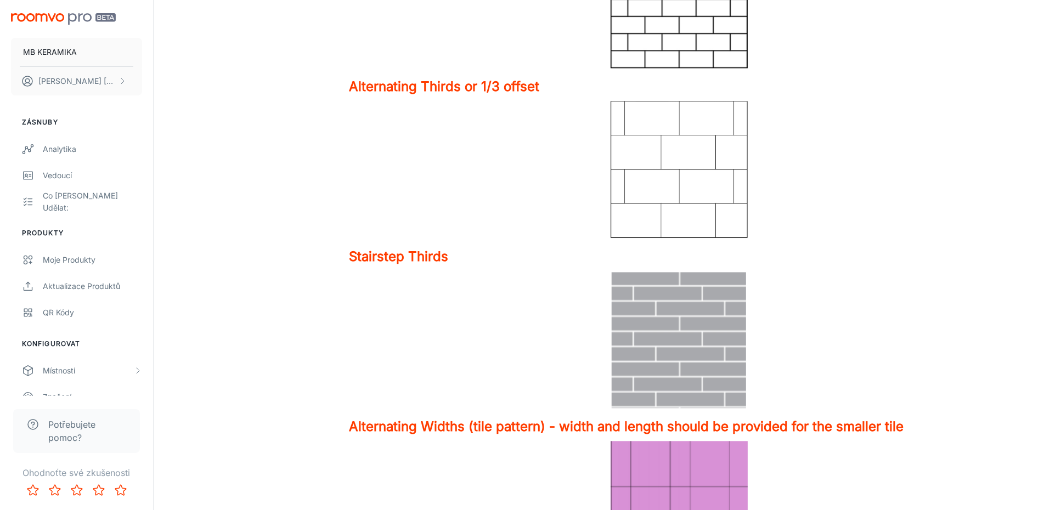
scroll to position [3042, 0]
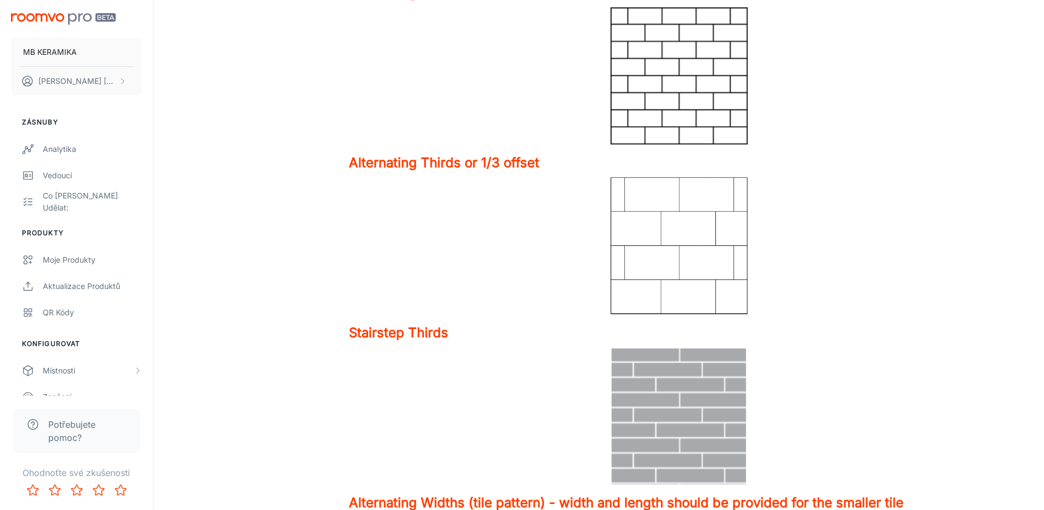
click at [272, 326] on div "Search Search Documentation Getting Started How to Update Products Product Data…" at bounding box center [260, 341] width 143 height 6681
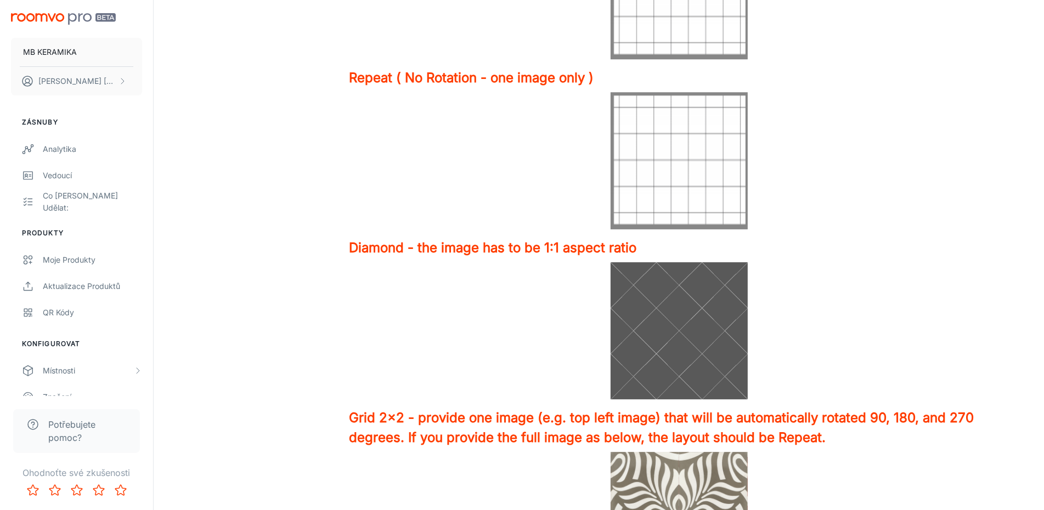
scroll to position [3884, 0]
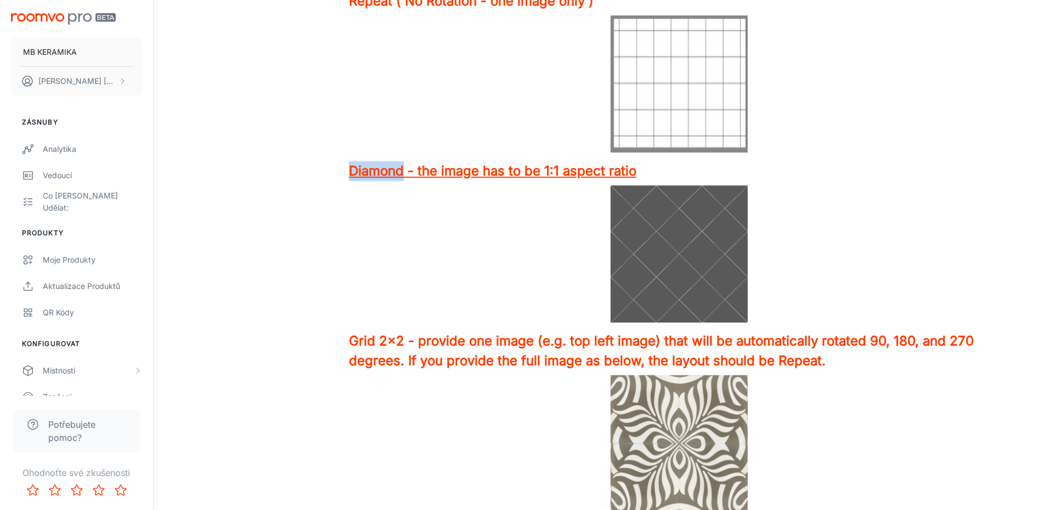
drag, startPoint x: 347, startPoint y: 170, endPoint x: 404, endPoint y: 175, distance: 57.2
copy h4 "Diamond"
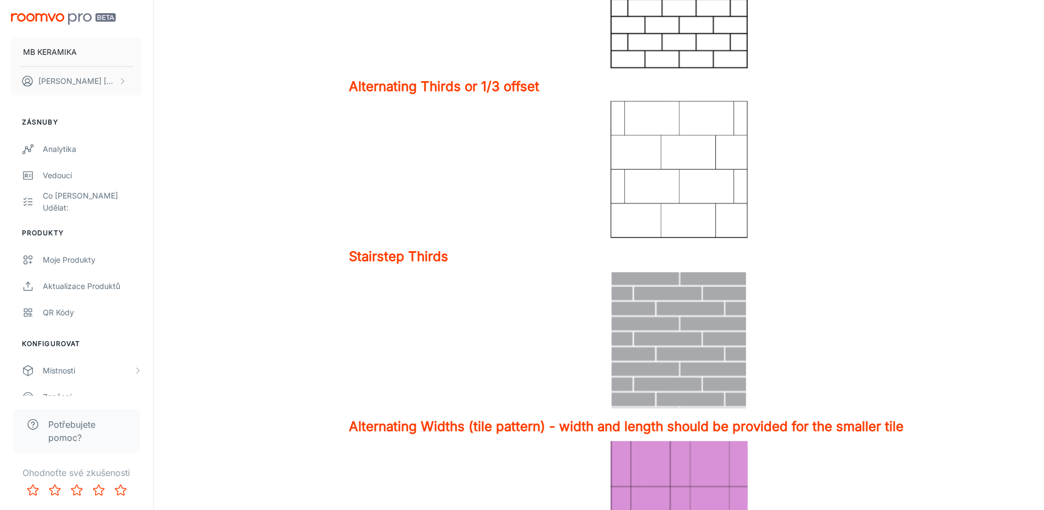
scroll to position [2813, 0]
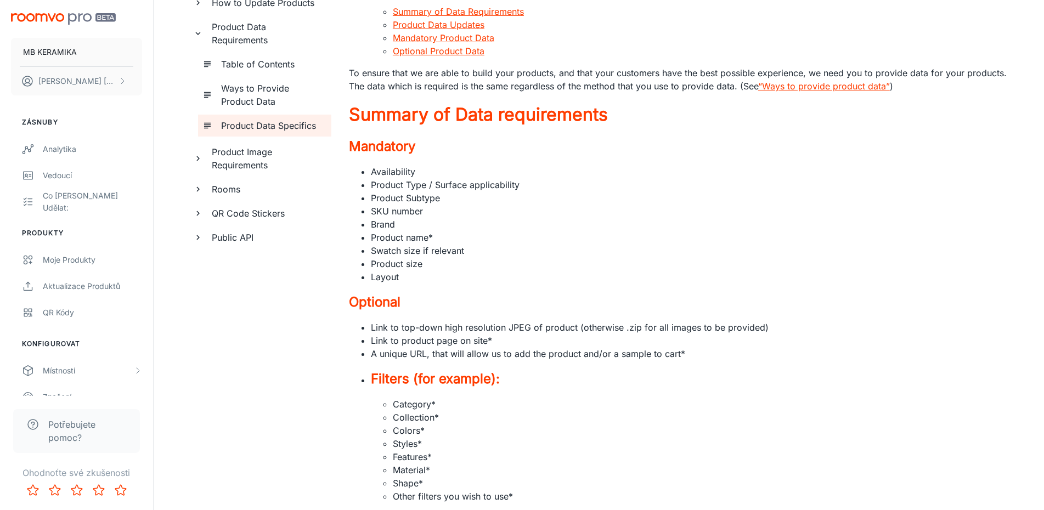
scroll to position [0, 0]
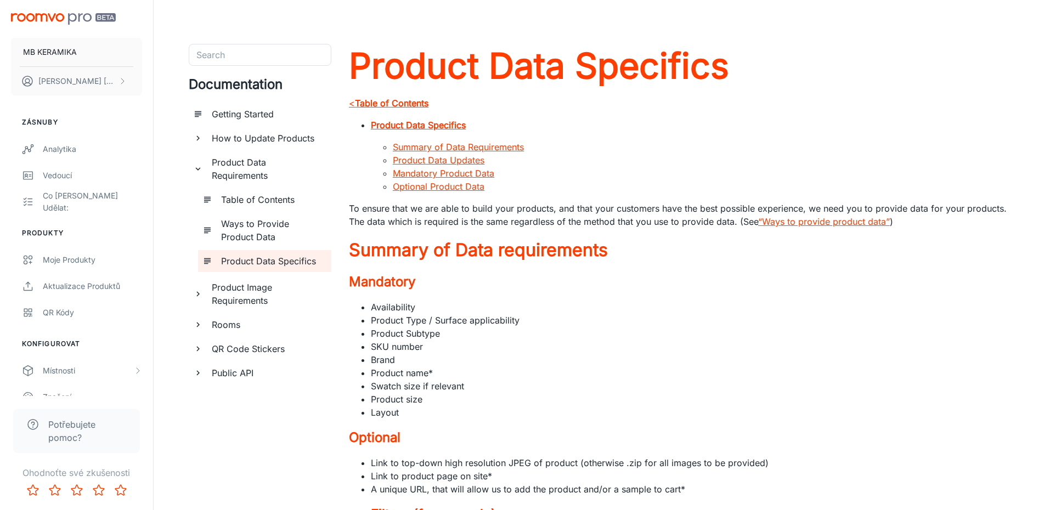
click at [196, 289] on icon "documentation page list" at bounding box center [198, 294] width 10 height 10
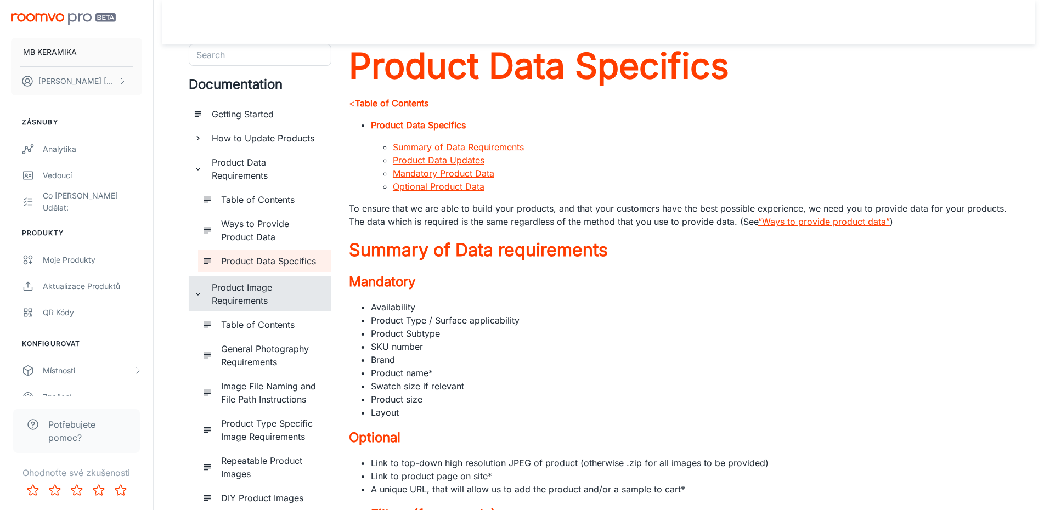
scroll to position [76, 0]
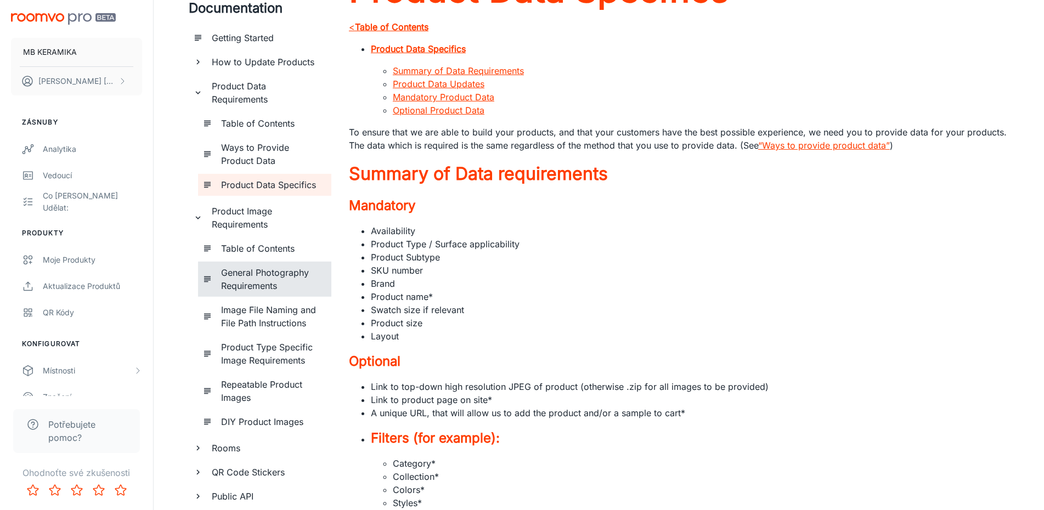
click at [240, 287] on h6 "General Photography Requirements" at bounding box center [271, 279] width 101 height 26
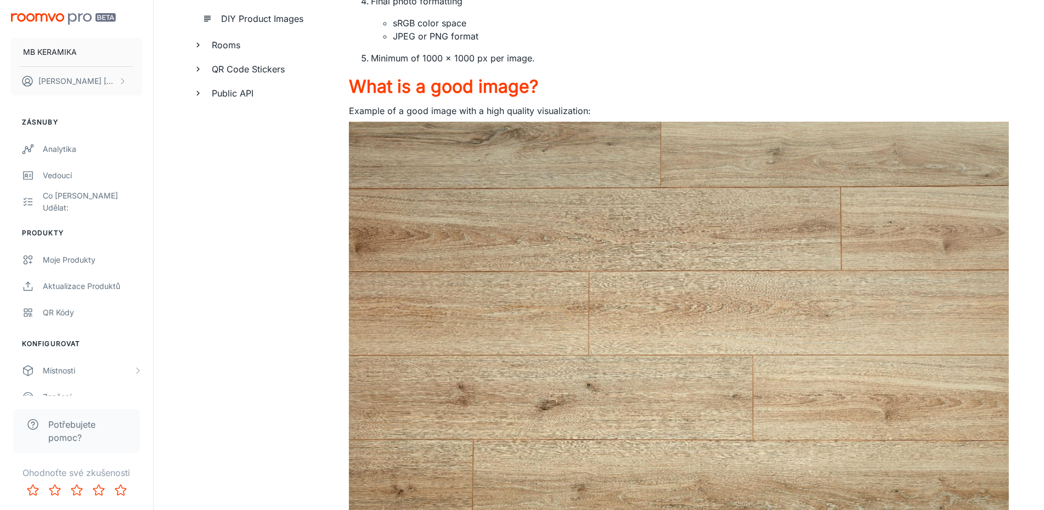
scroll to position [468, 0]
